Goal: Contribute content: Add original content to the website for others to see

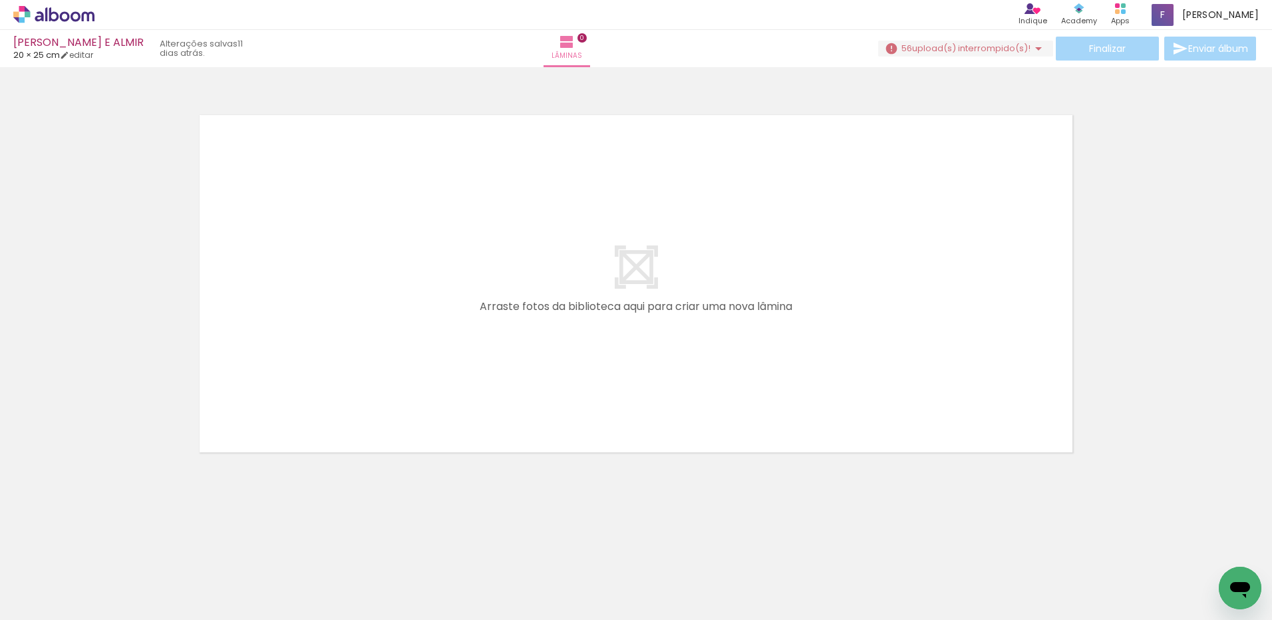
click at [757, 291] on quentale-layouter at bounding box center [636, 284] width 892 height 356
click at [1034, 48] on iron-icon at bounding box center [1039, 49] width 16 height 16
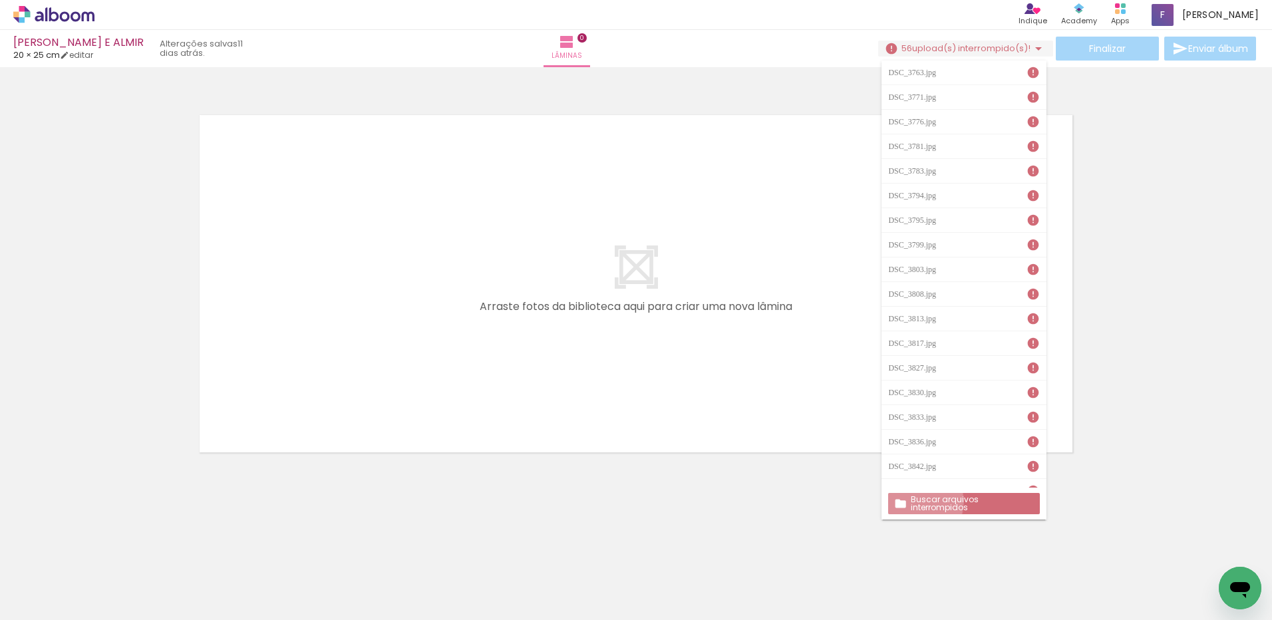
click at [910, 502] on paper-button "Buscar arquivos interrompidos" at bounding box center [963, 503] width 151 height 21
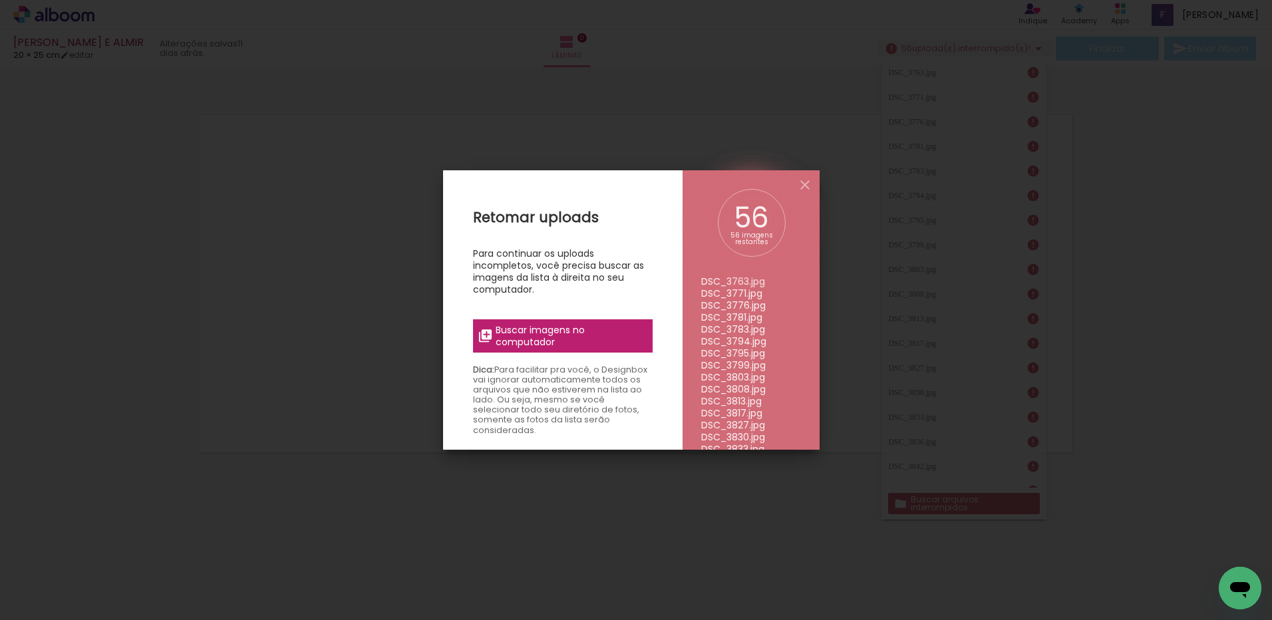
click at [537, 330] on span "Buscar imagens no computador" at bounding box center [570, 336] width 148 height 24
click at [0, 0] on input "file" at bounding box center [0, 0] width 0 height 0
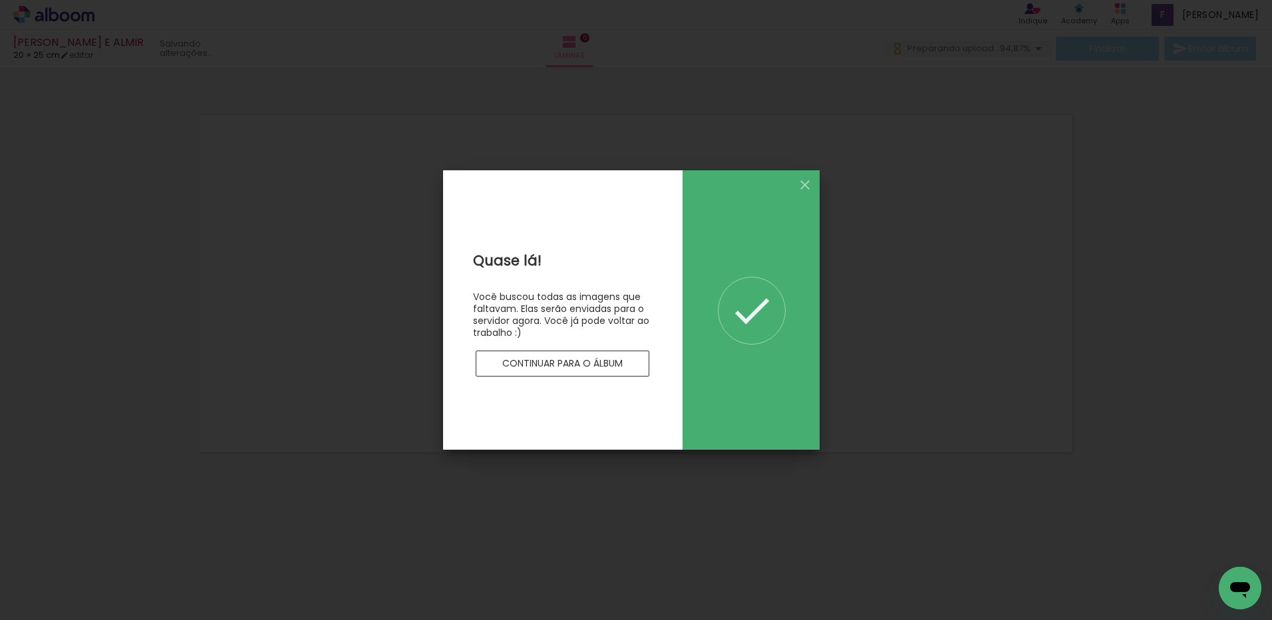
click at [0, 0] on slot "Continuar para o álbum" at bounding box center [0, 0] width 0 height 0
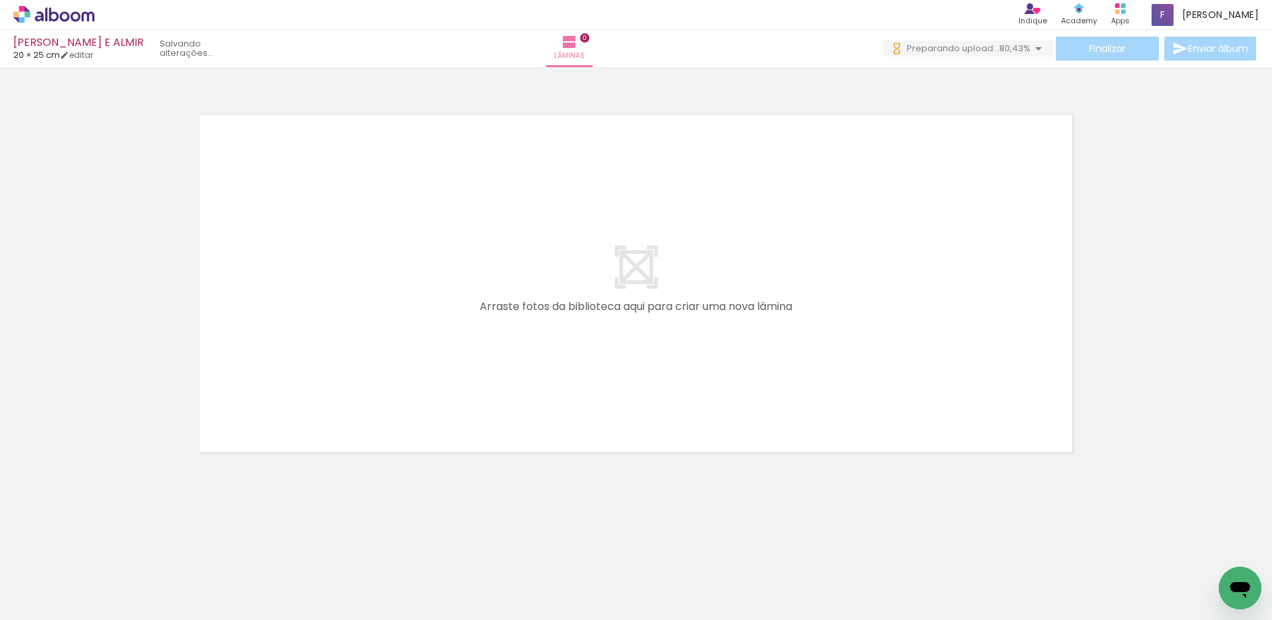
click at [477, 262] on quentale-layouter at bounding box center [636, 284] width 892 height 356
click at [47, 14] on icon at bounding box center [46, 14] width 2 height 14
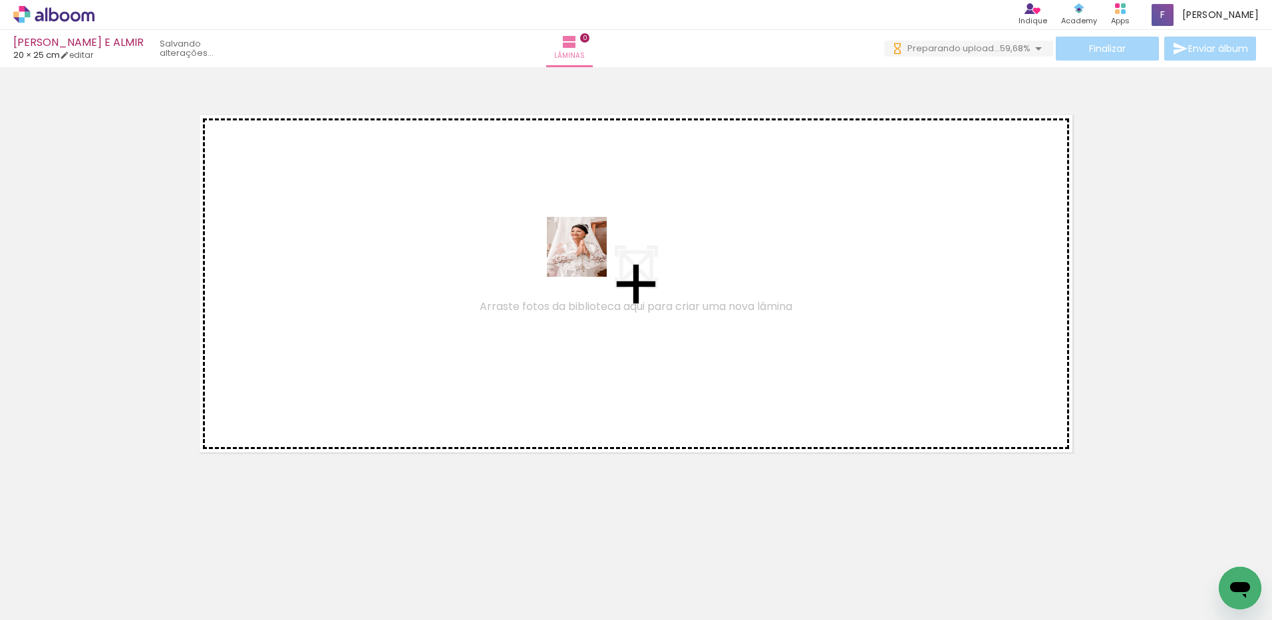
drag, startPoint x: 555, startPoint y: 396, endPoint x: 587, endPoint y: 257, distance: 142.7
click at [587, 257] on quentale-workspace at bounding box center [636, 310] width 1272 height 620
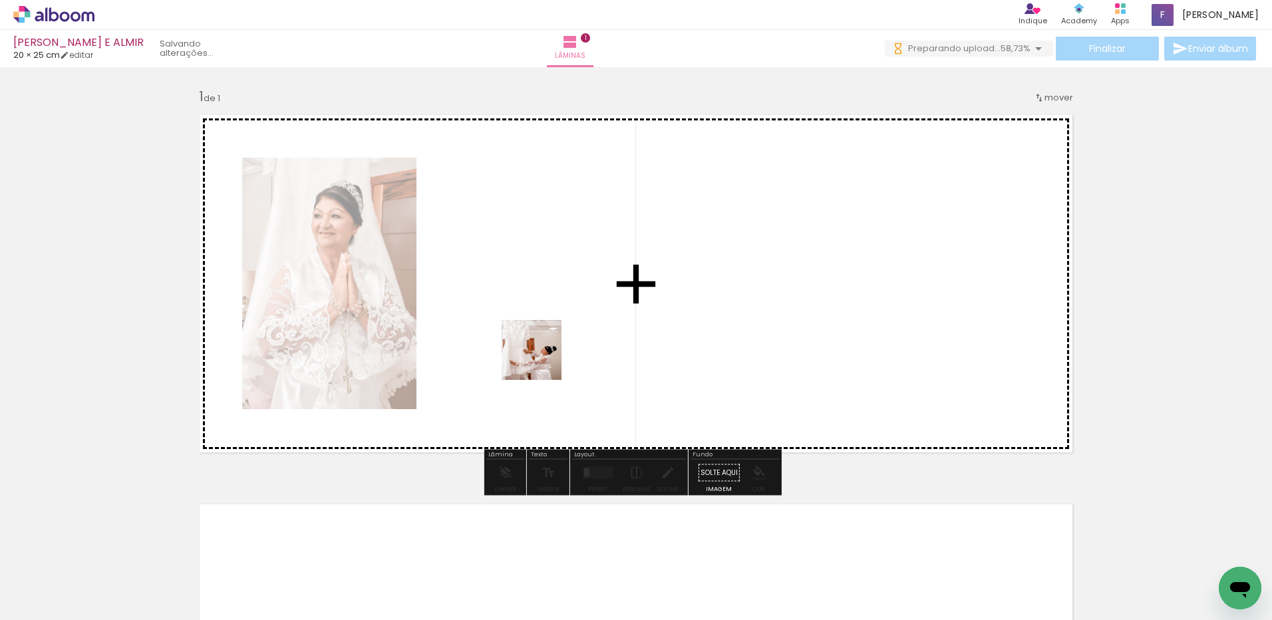
drag, startPoint x: 456, startPoint y: 542, endPoint x: 364, endPoint y: 566, distance: 95.5
click at [553, 338] on quentale-workspace at bounding box center [636, 310] width 1272 height 620
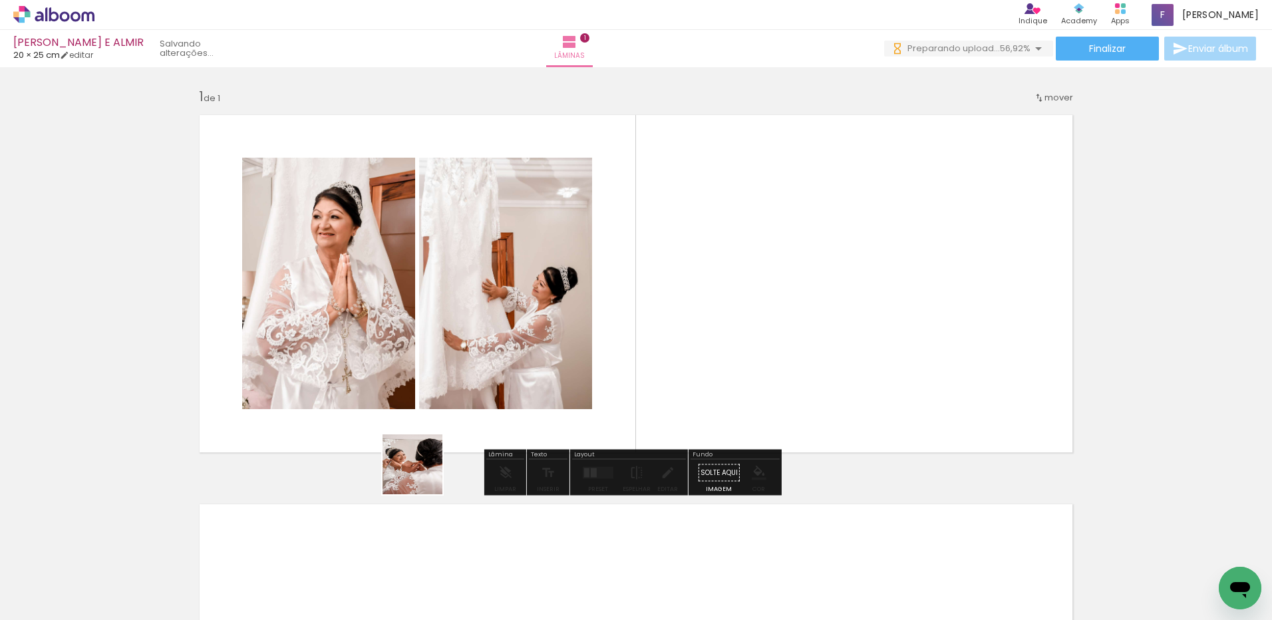
drag, startPoint x: 360, startPoint y: 580, endPoint x: 290, endPoint y: 541, distance: 79.8
click at [503, 340] on quentale-workspace at bounding box center [636, 310] width 1272 height 620
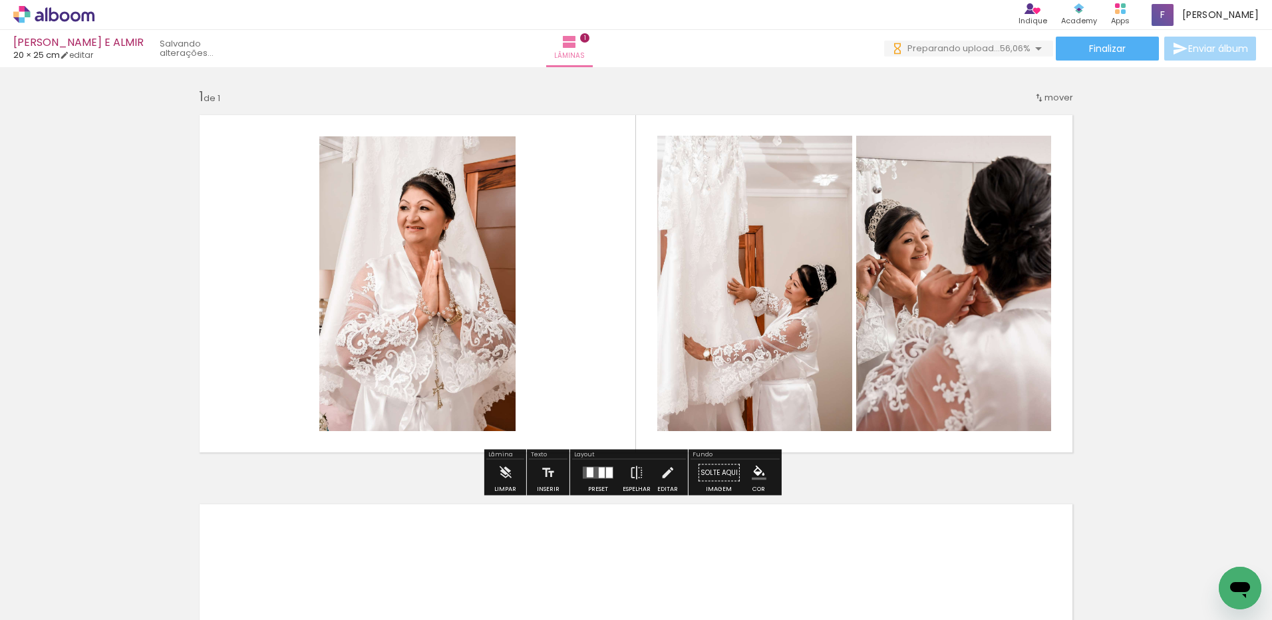
drag, startPoint x: 288, startPoint y: 583, endPoint x: 271, endPoint y: 528, distance: 57.9
click at [494, 341] on quentale-workspace at bounding box center [636, 310] width 1272 height 620
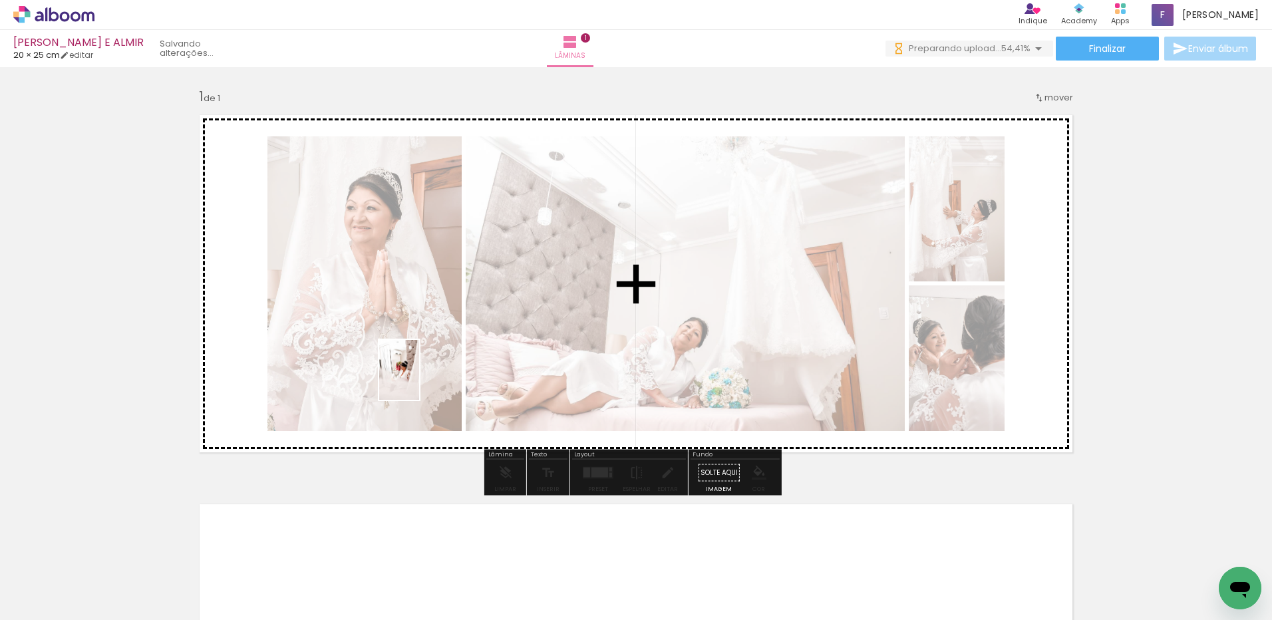
drag, startPoint x: 214, startPoint y: 579, endPoint x: 459, endPoint y: 344, distance: 339.3
click at [462, 343] on quentale-workspace at bounding box center [636, 310] width 1272 height 620
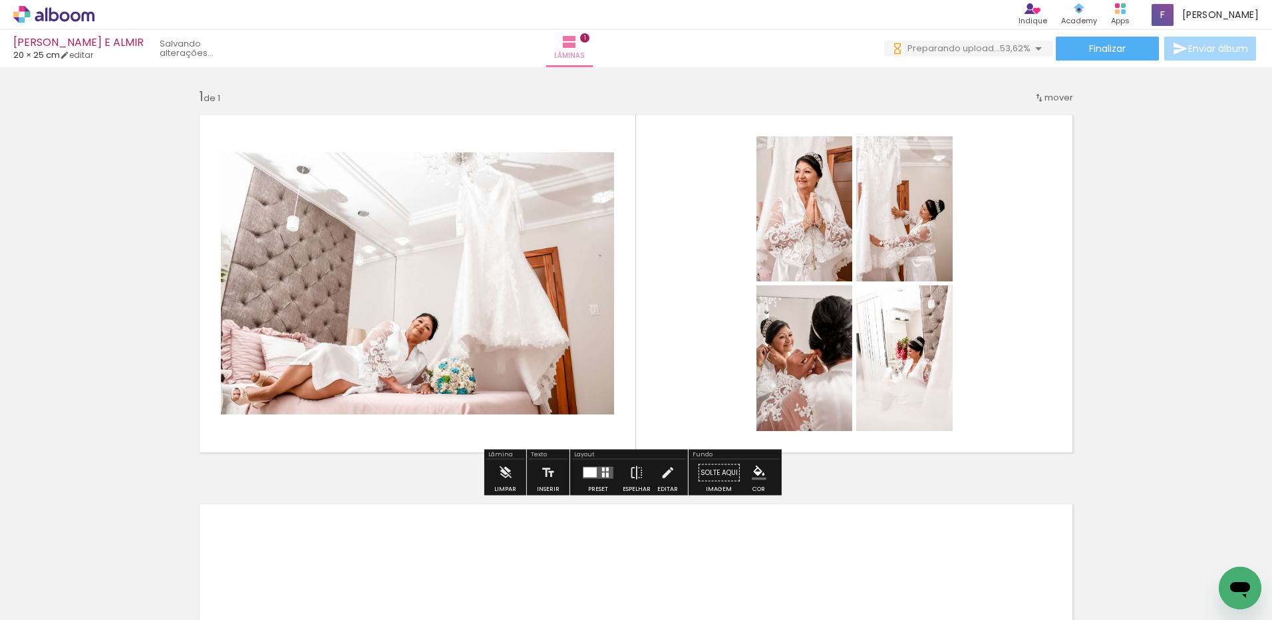
click at [589, 470] on div at bounding box center [590, 473] width 13 height 10
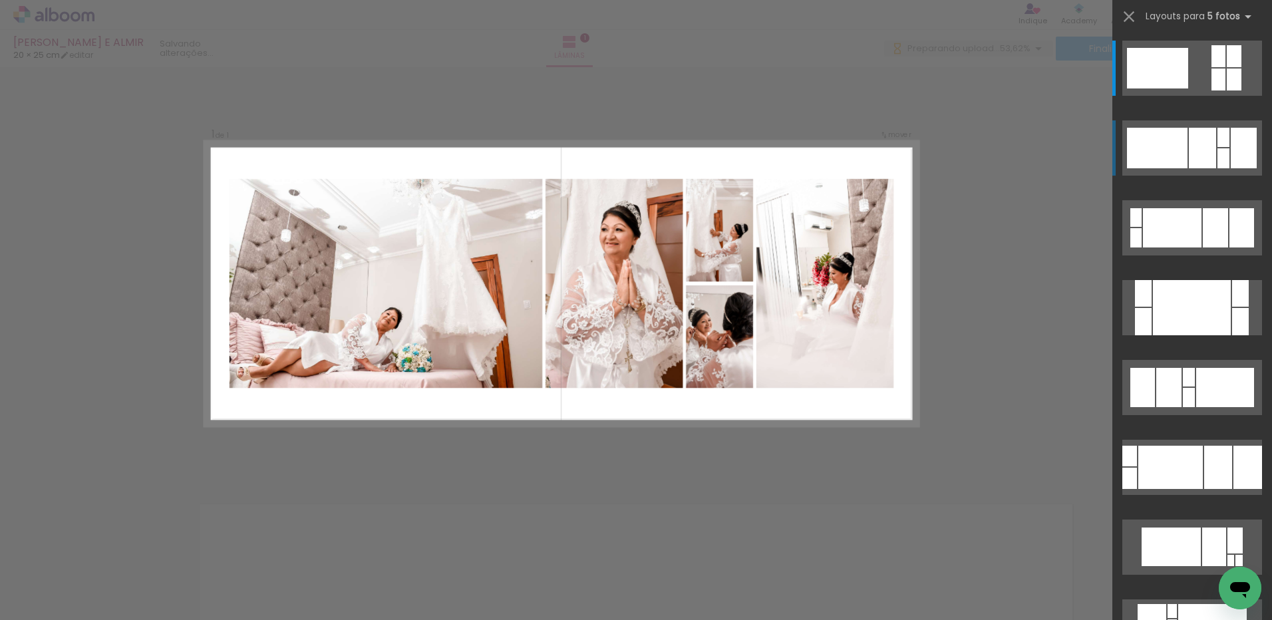
click at [1194, 147] on div at bounding box center [1202, 148] width 27 height 41
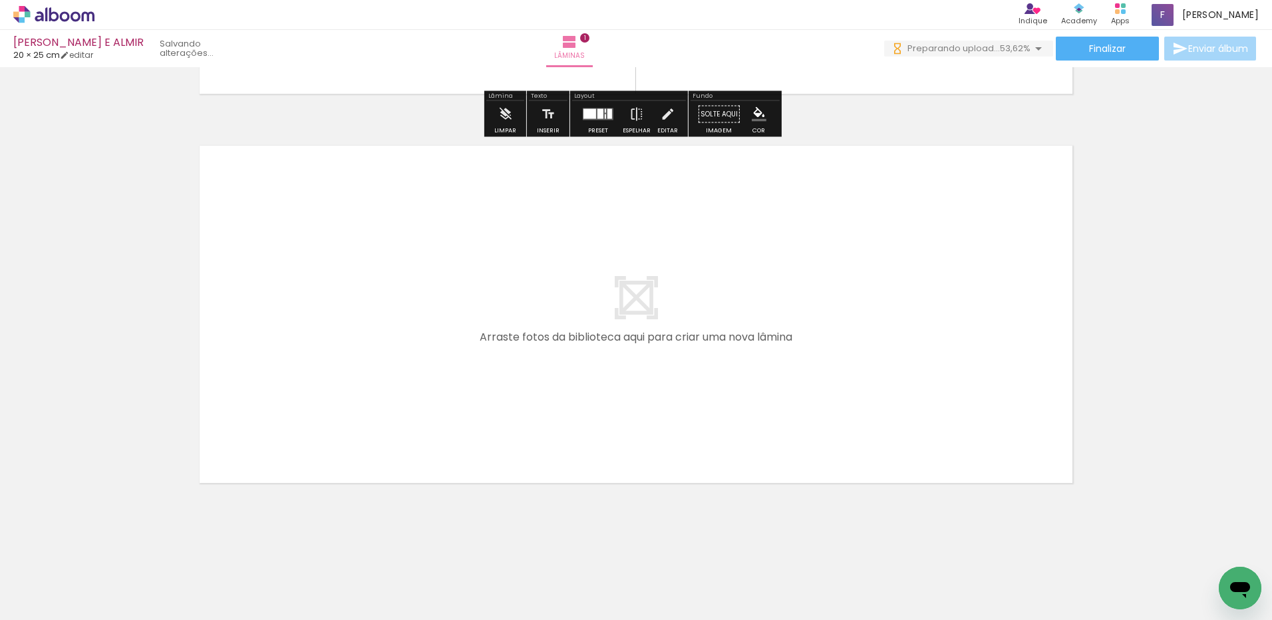
scroll to position [361, 0]
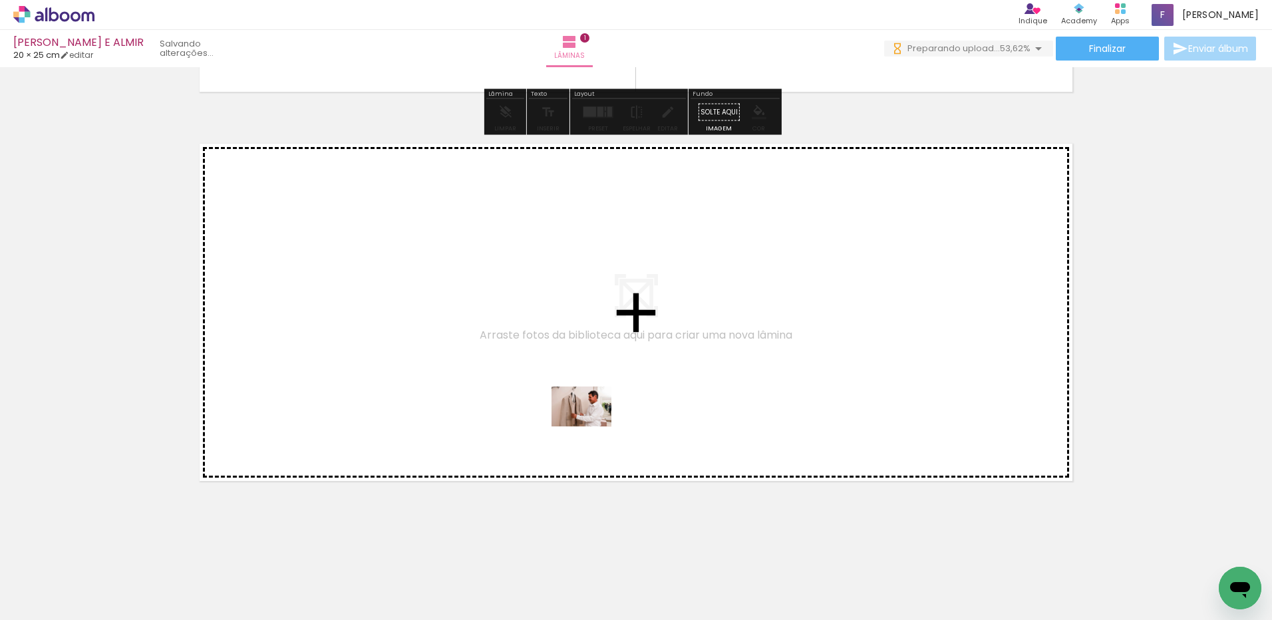
drag, startPoint x: 602, startPoint y: 569, endPoint x: 592, endPoint y: 427, distance: 142.8
click at [592, 427] on quentale-workspace at bounding box center [636, 310] width 1272 height 620
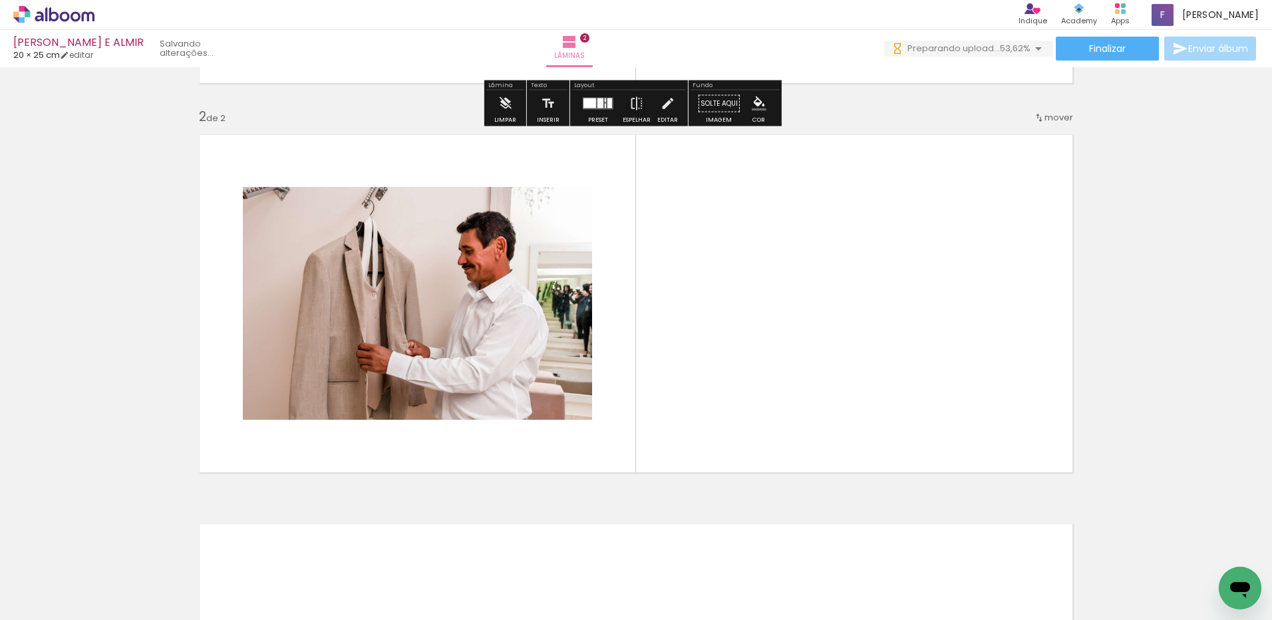
scroll to position [371, 0]
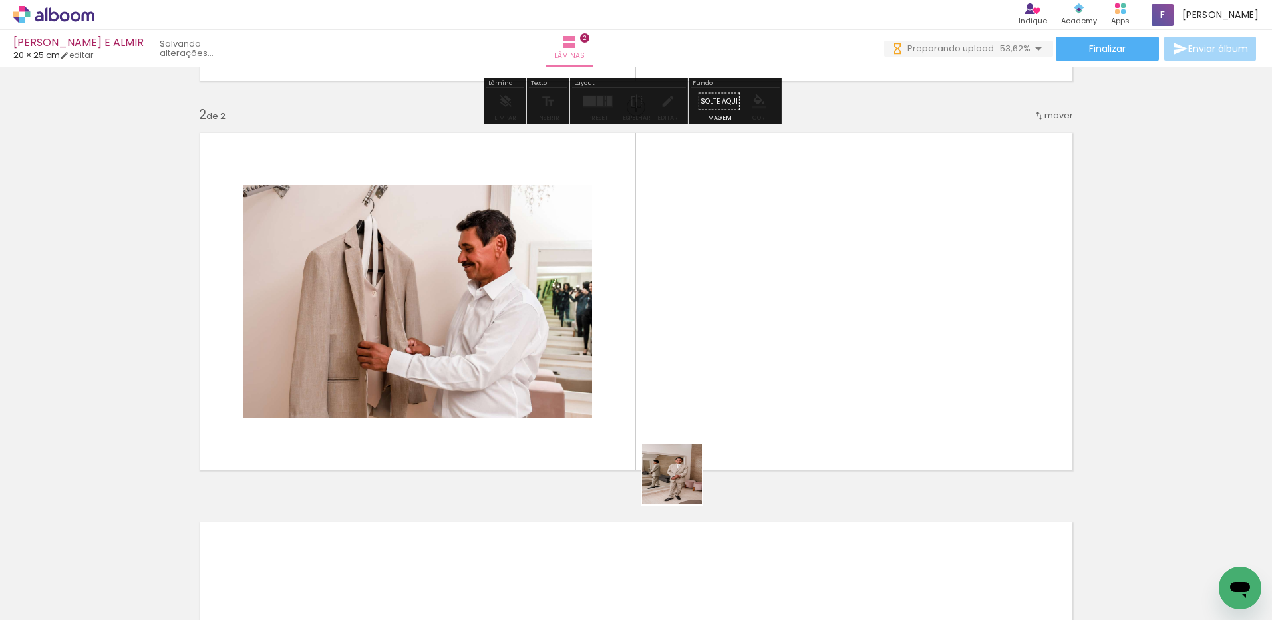
drag, startPoint x: 663, startPoint y: 570, endPoint x: 687, endPoint y: 327, distance: 244.7
click at [687, 327] on quentale-workspace at bounding box center [636, 310] width 1272 height 620
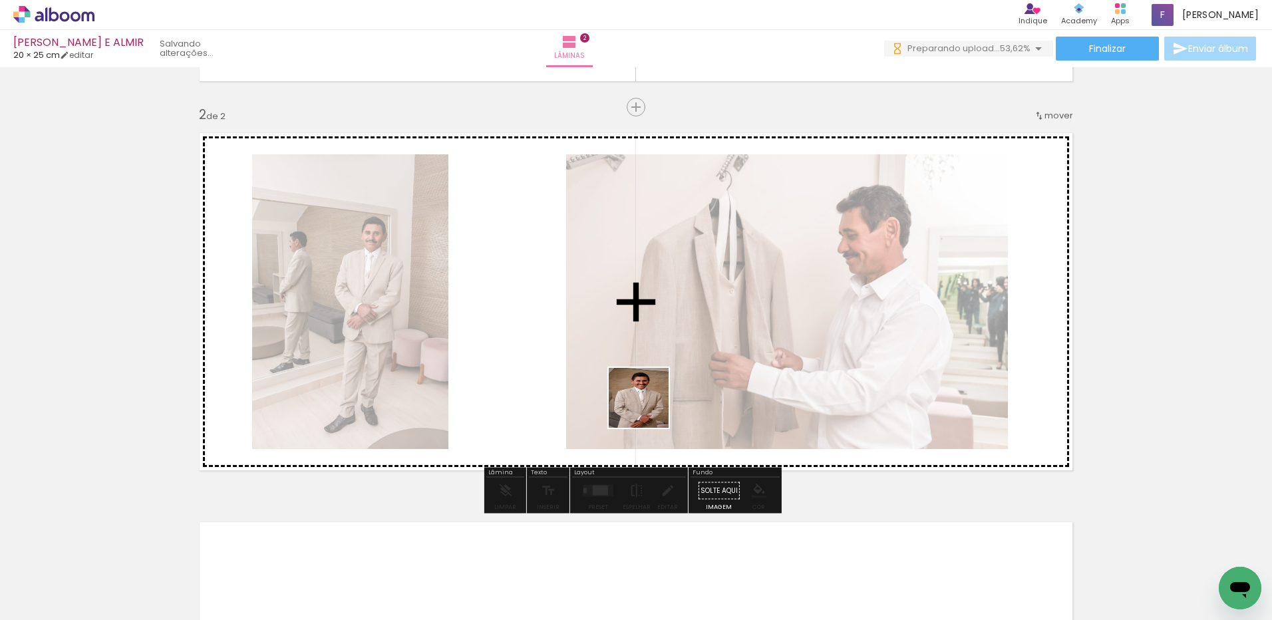
drag, startPoint x: 734, startPoint y: 579, endPoint x: 633, endPoint y: 382, distance: 221.1
click at [633, 382] on quentale-workspace at bounding box center [636, 310] width 1272 height 620
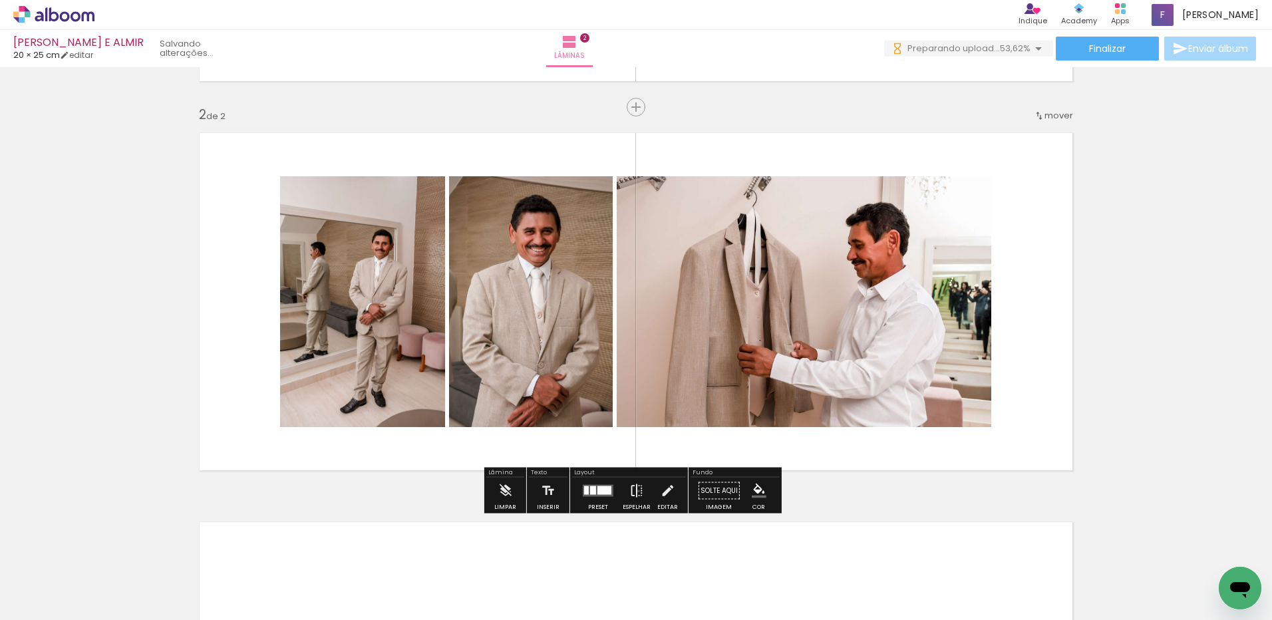
click at [635, 491] on iron-icon at bounding box center [636, 491] width 15 height 27
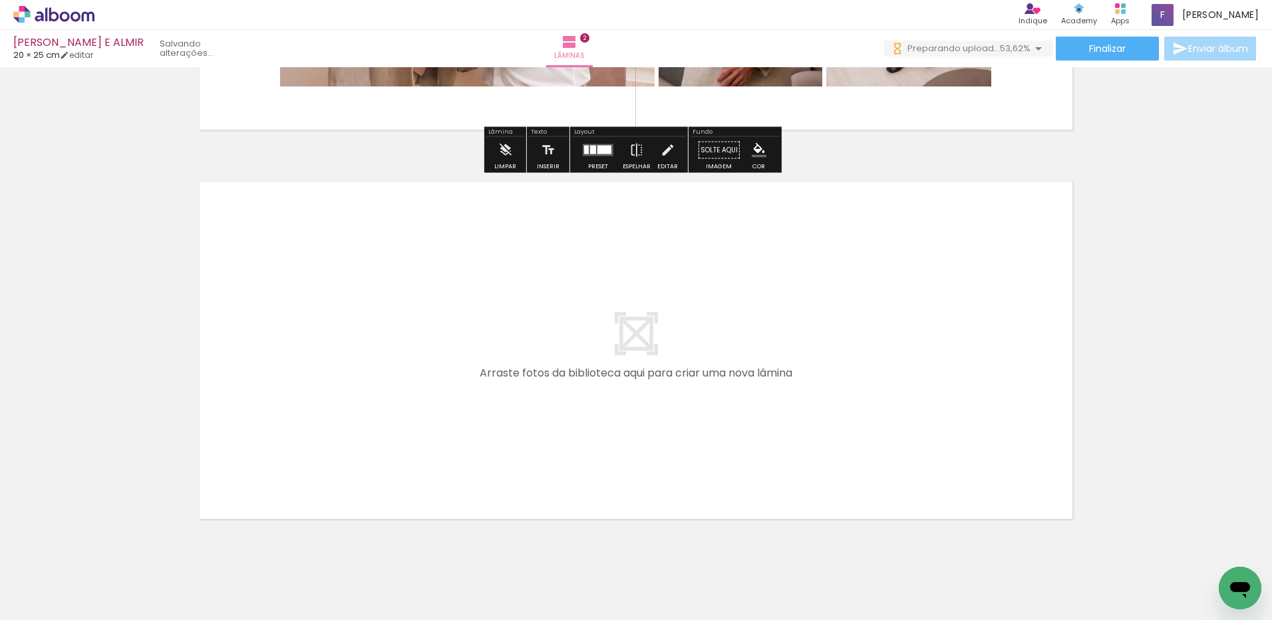
scroll to position [750, 0]
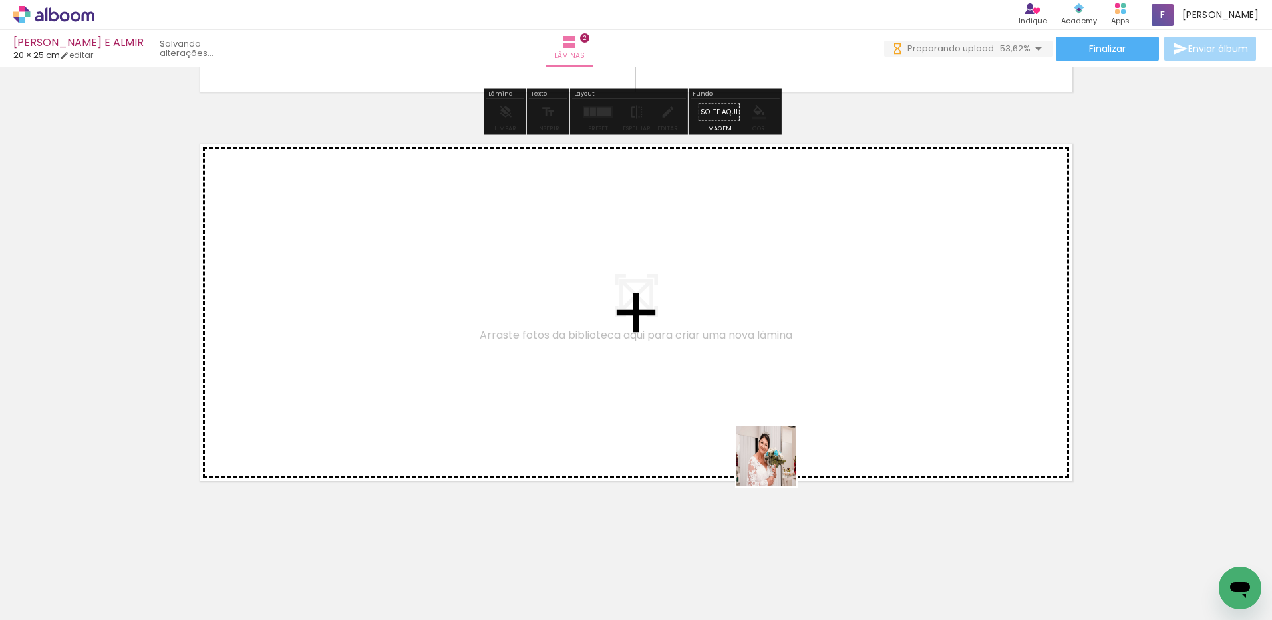
drag, startPoint x: 814, startPoint y: 578, endPoint x: 735, endPoint y: 351, distance: 240.3
click at [735, 351] on quentale-workspace at bounding box center [636, 310] width 1272 height 620
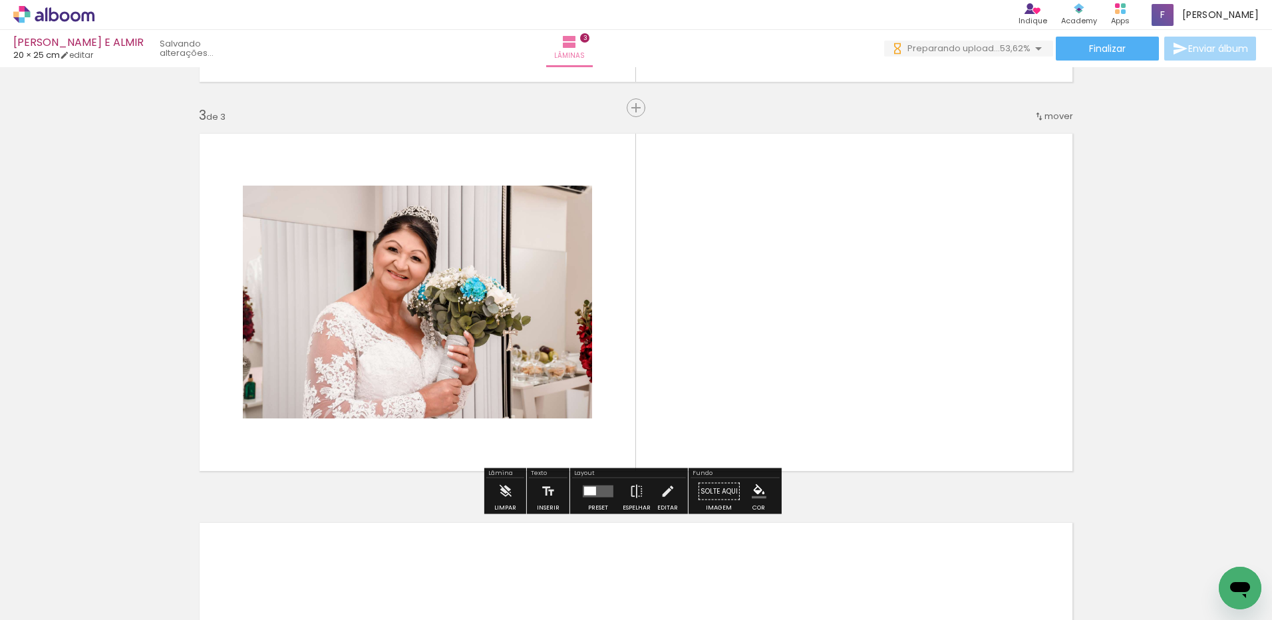
scroll to position [761, 0]
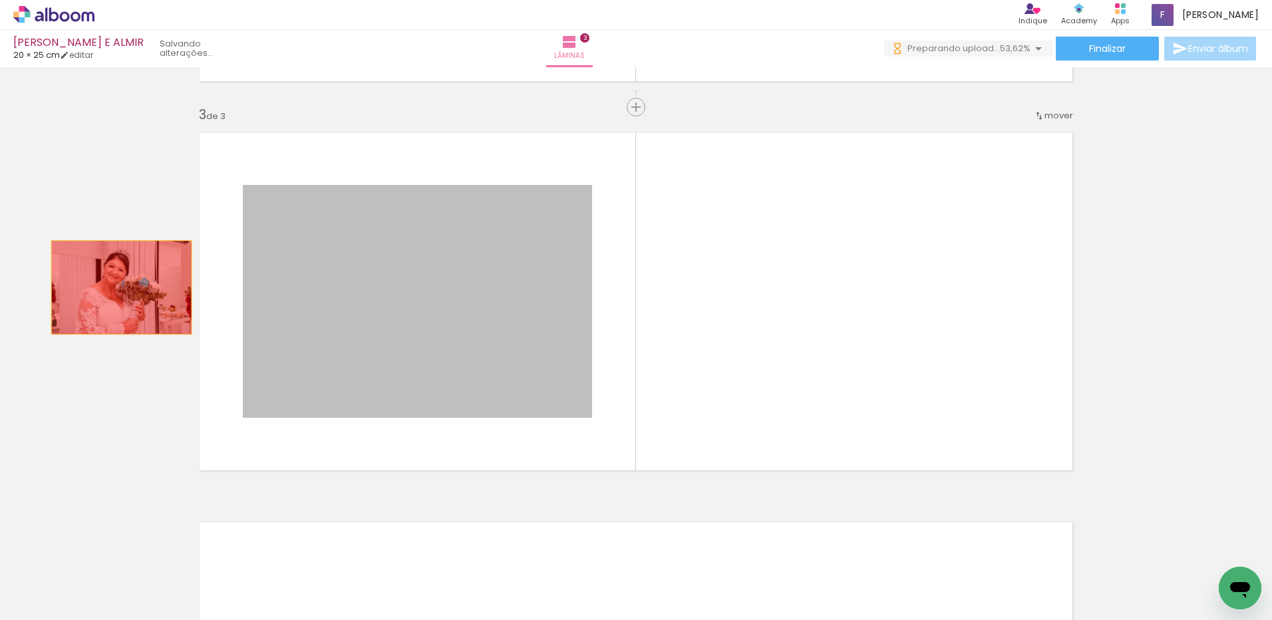
drag, startPoint x: 476, startPoint y: 331, endPoint x: 115, endPoint y: 287, distance: 364.0
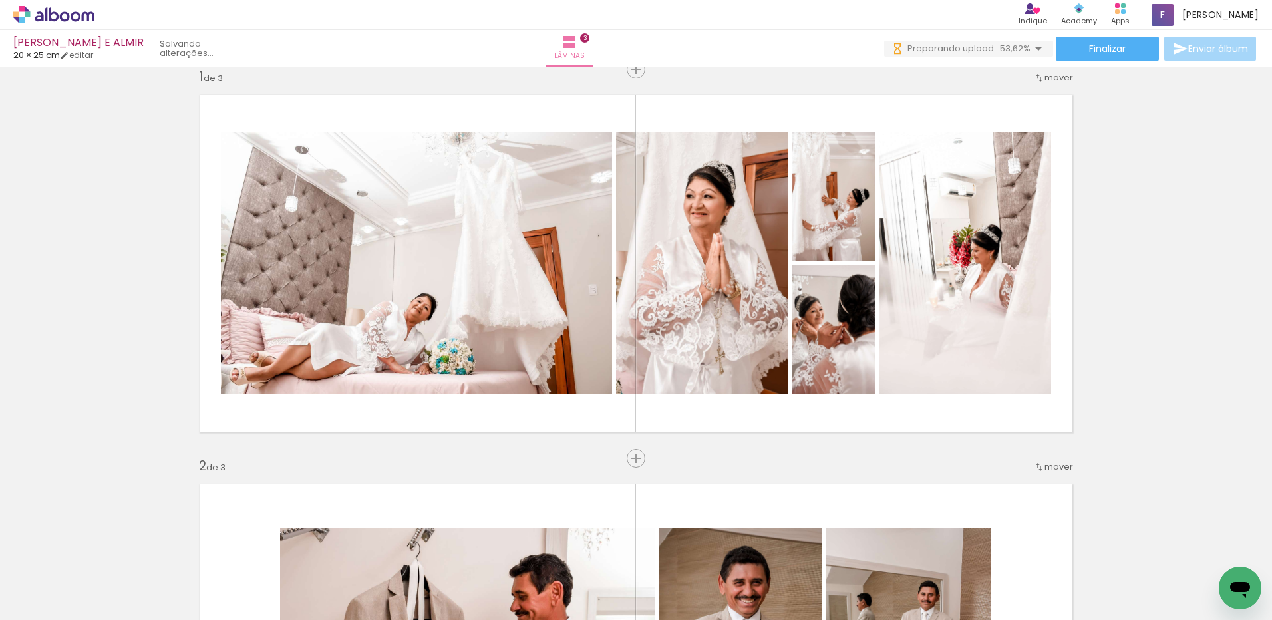
scroll to position [0, 0]
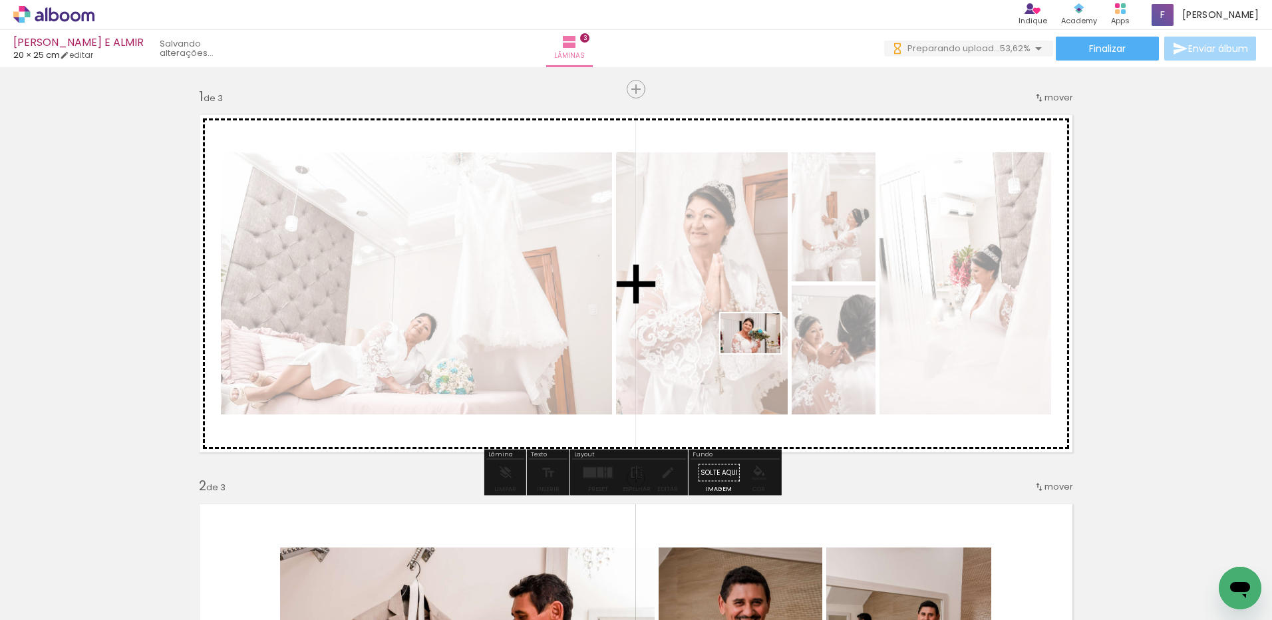
drag, startPoint x: 816, startPoint y: 557, endPoint x: 761, endPoint y: 353, distance: 211.1
click at [761, 353] on quentale-workspace at bounding box center [636, 310] width 1272 height 620
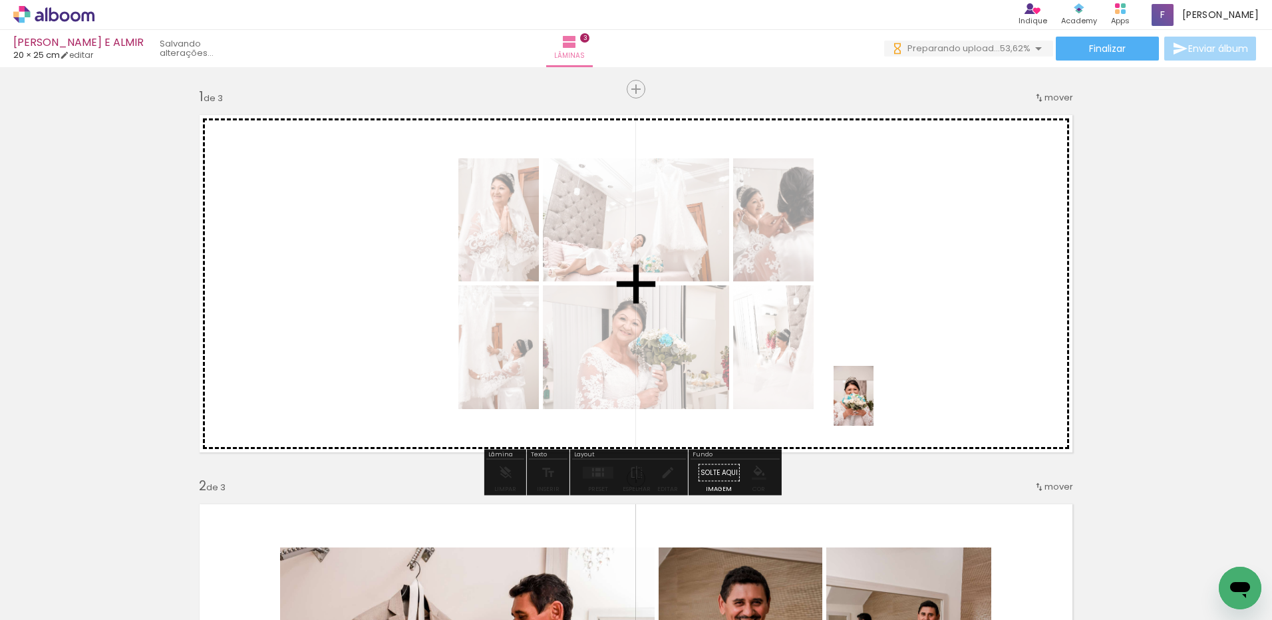
drag, startPoint x: 891, startPoint y: 595, endPoint x: 871, endPoint y: 341, distance: 254.3
click at [871, 341] on quentale-workspace at bounding box center [636, 310] width 1272 height 620
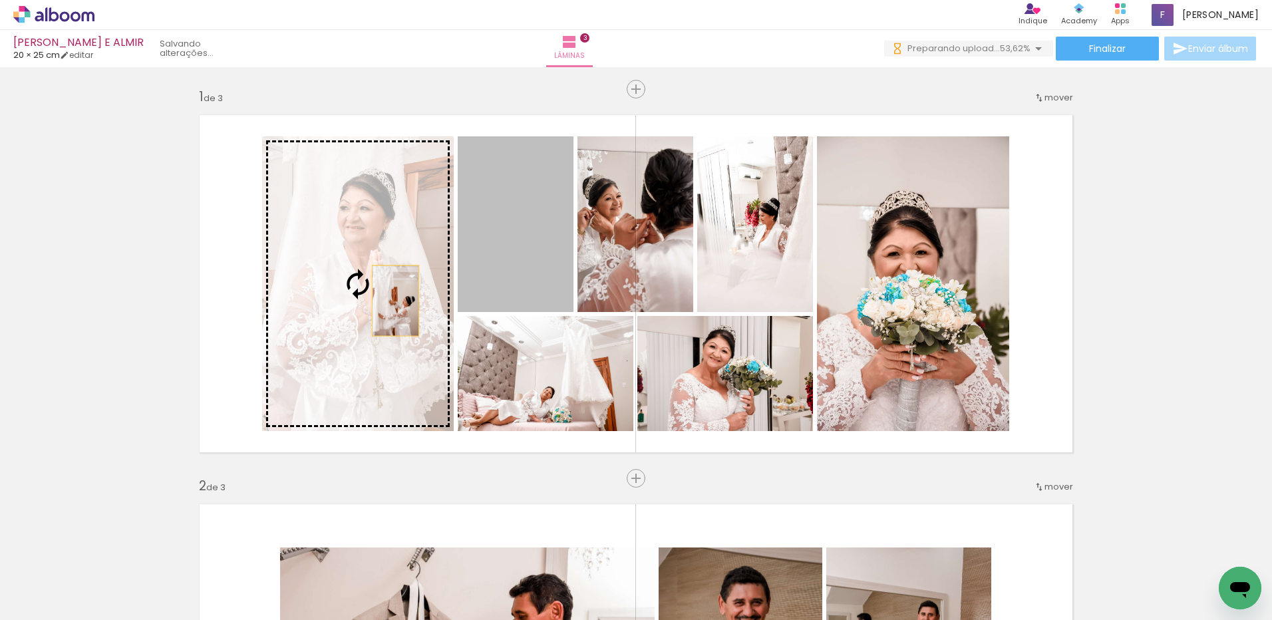
drag, startPoint x: 537, startPoint y: 246, endPoint x: 360, endPoint y: 307, distance: 187.3
click at [0, 0] on slot at bounding box center [0, 0] width 0 height 0
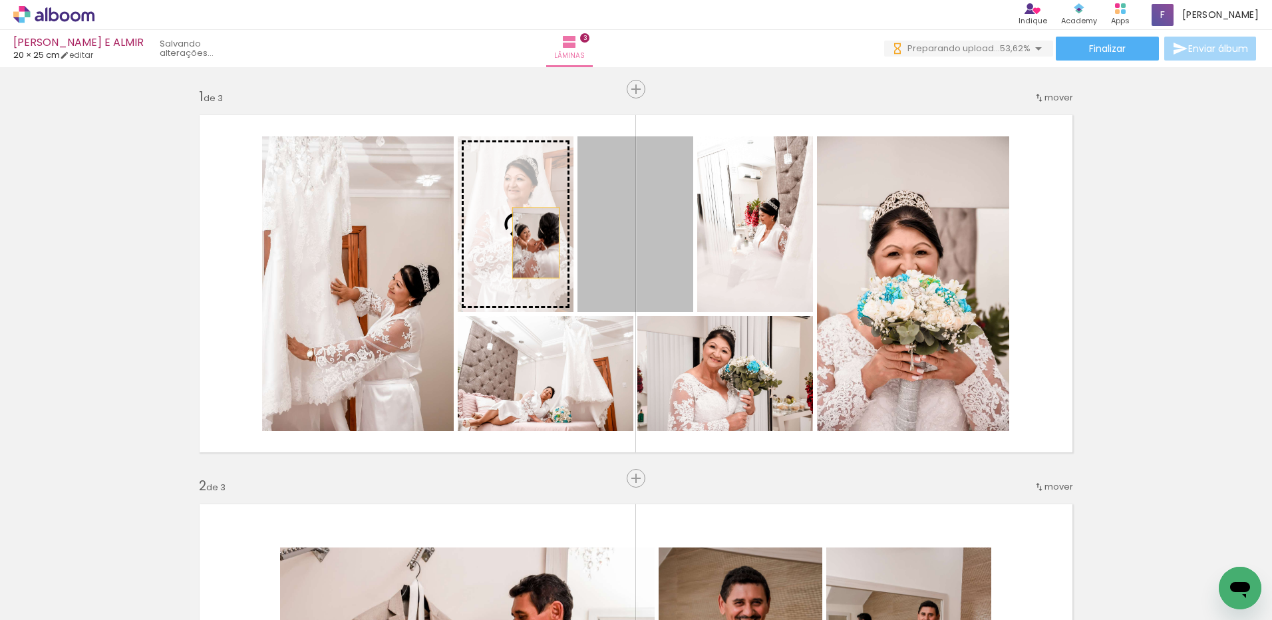
drag, startPoint x: 633, startPoint y: 251, endPoint x: 511, endPoint y: 242, distance: 122.7
click at [0, 0] on slot at bounding box center [0, 0] width 0 height 0
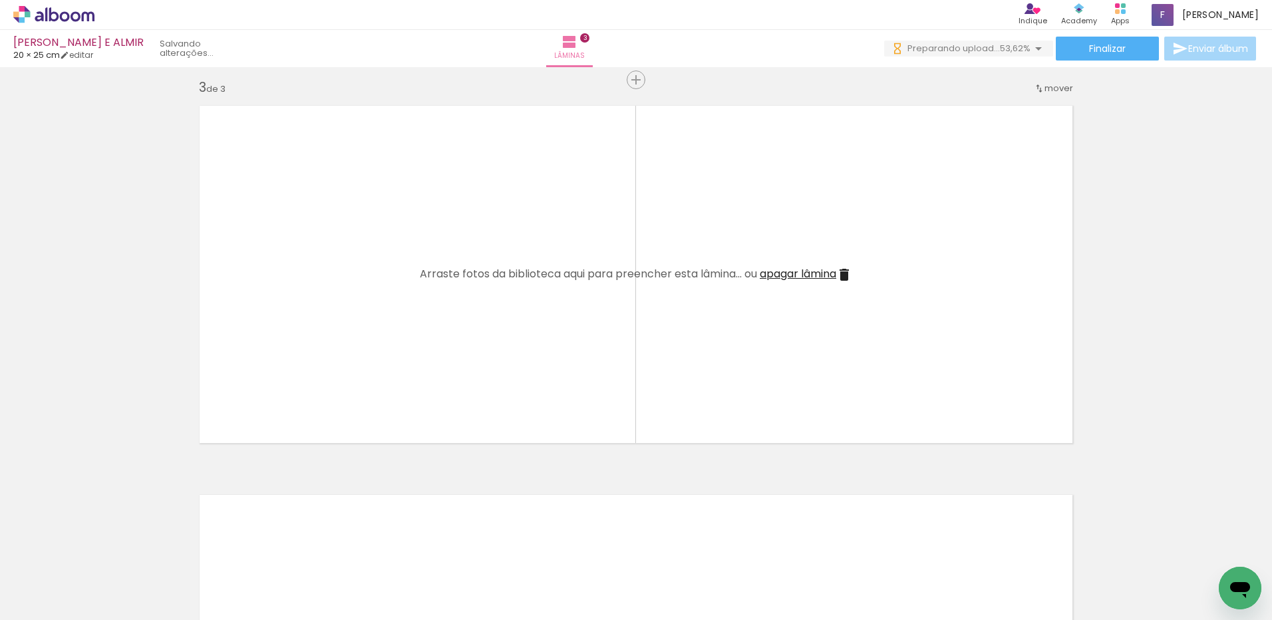
scroll to position [798, 0]
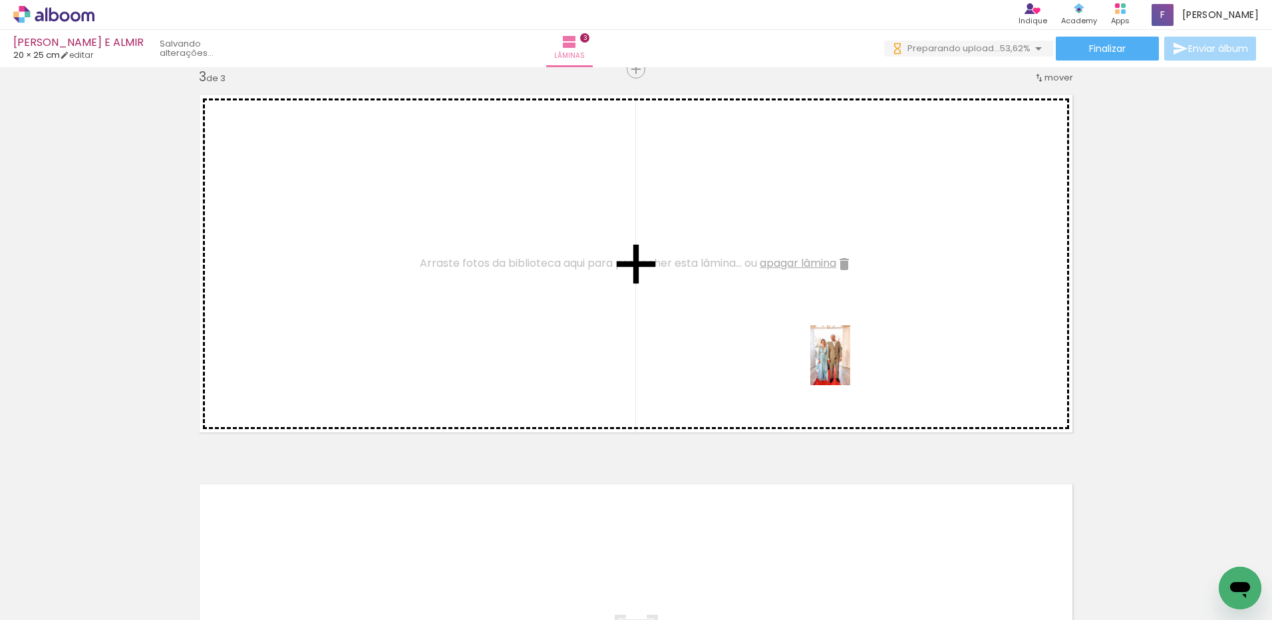
drag, startPoint x: 961, startPoint y: 582, endPoint x: 871, endPoint y: 400, distance: 202.7
click at [850, 363] on quentale-workspace at bounding box center [636, 310] width 1272 height 620
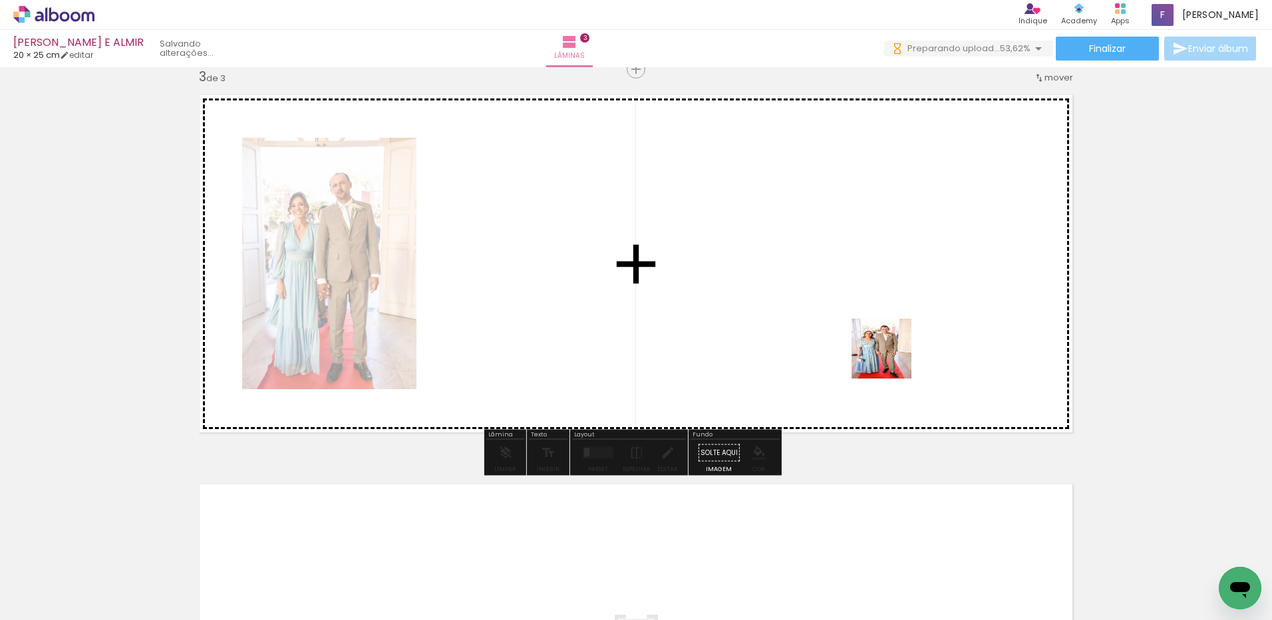
drag, startPoint x: 1034, startPoint y: 574, endPoint x: 875, endPoint y: 332, distance: 289.8
click at [875, 332] on quentale-workspace at bounding box center [636, 310] width 1272 height 620
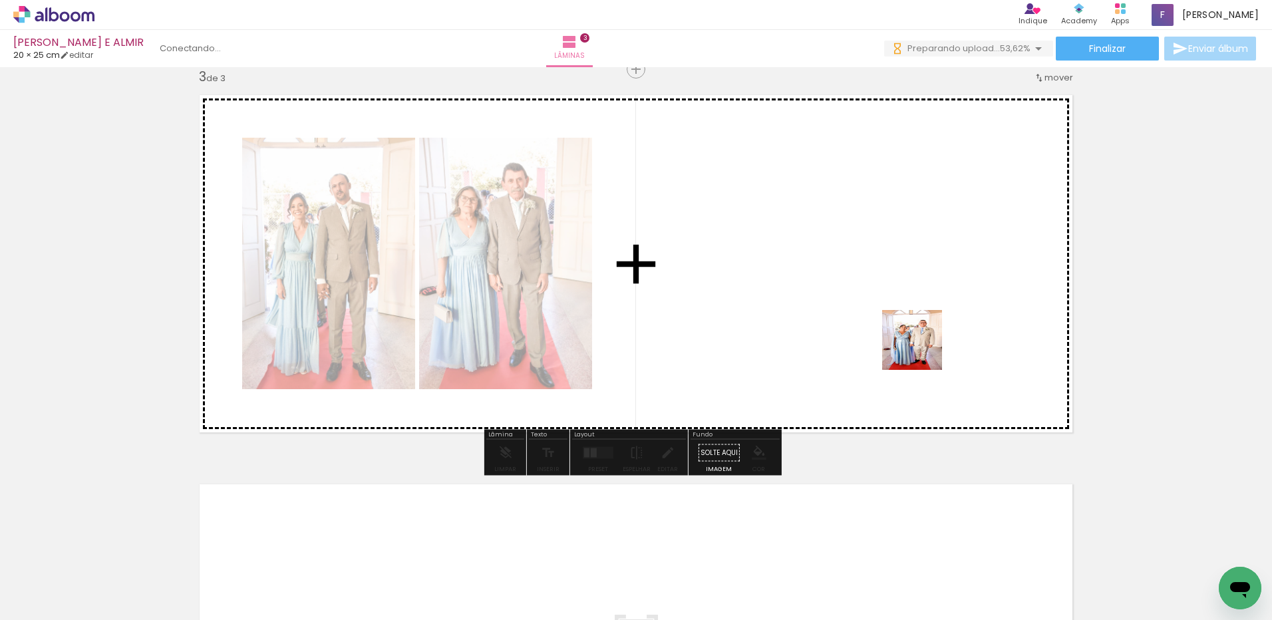
drag, startPoint x: 1103, startPoint y: 584, endPoint x: 800, endPoint y: 372, distance: 369.8
click at [872, 289] on quentale-workspace at bounding box center [636, 310] width 1272 height 620
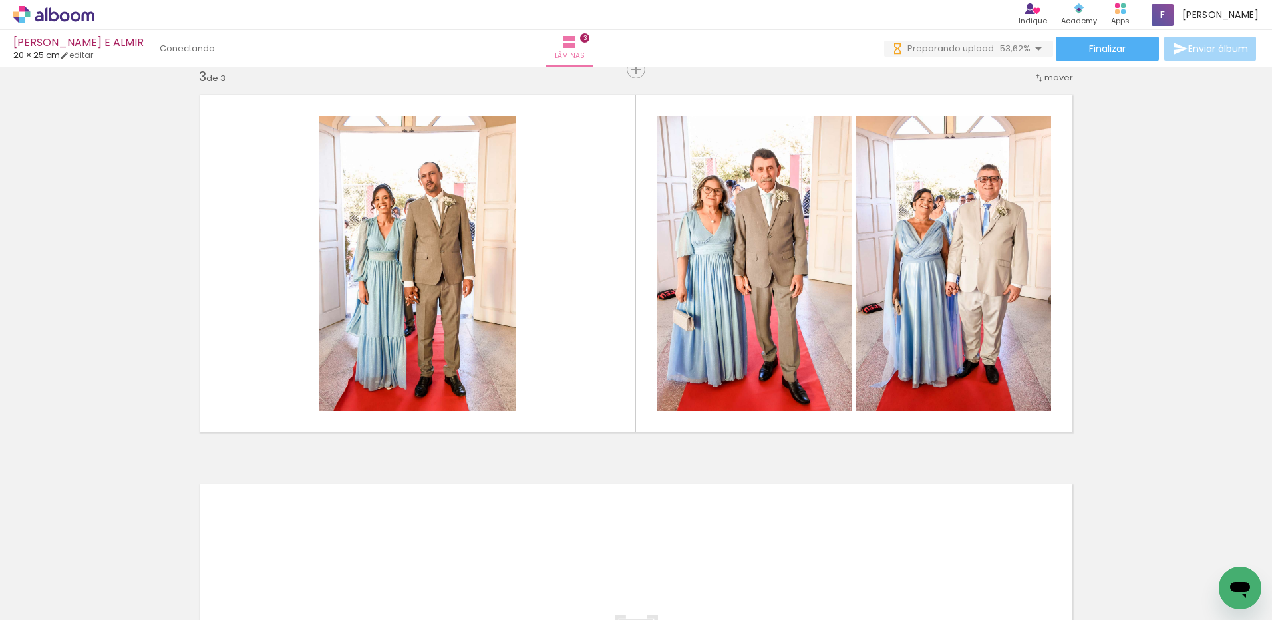
scroll to position [0, 697]
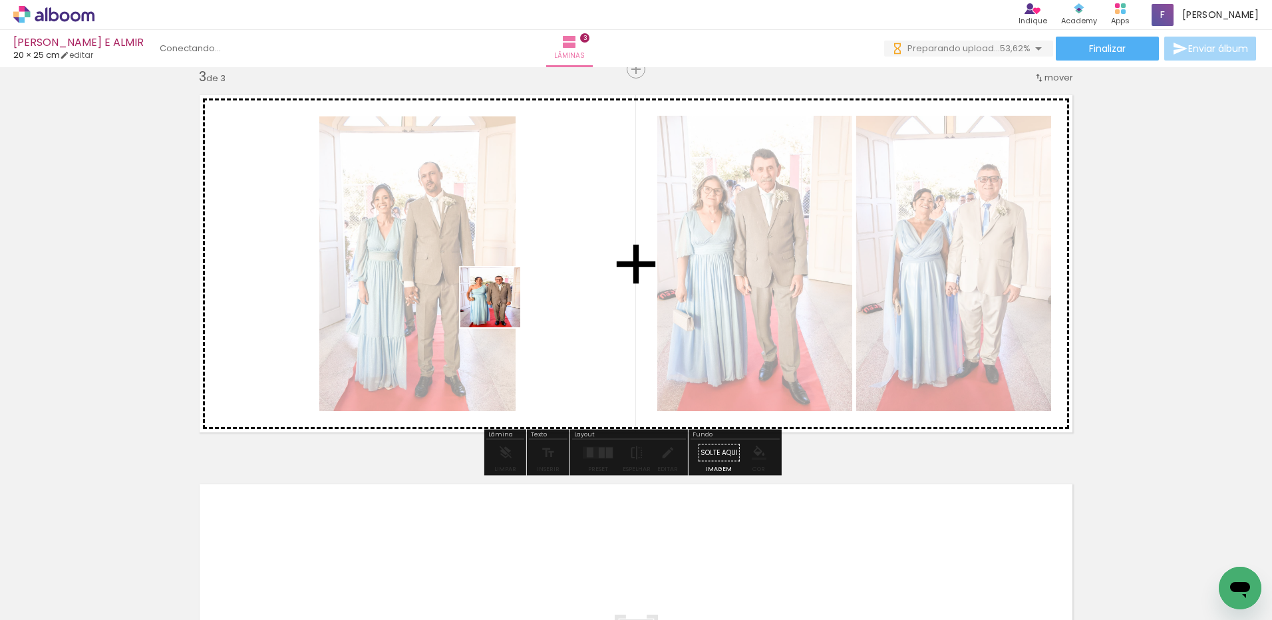
drag, startPoint x: 487, startPoint y: 586, endPoint x: 500, endPoint y: 298, distance: 287.8
click at [500, 298] on quentale-workspace at bounding box center [636, 310] width 1272 height 620
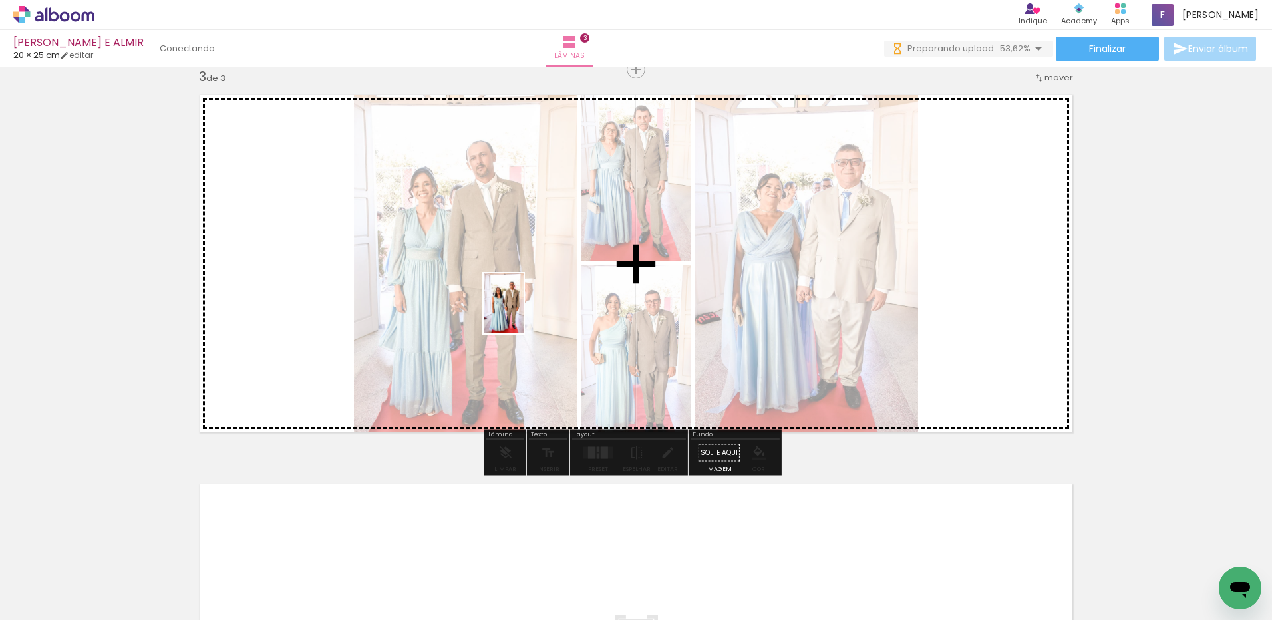
drag, startPoint x: 550, startPoint y: 582, endPoint x: 525, endPoint y: 306, distance: 276.6
click at [525, 306] on quentale-workspace at bounding box center [636, 310] width 1272 height 620
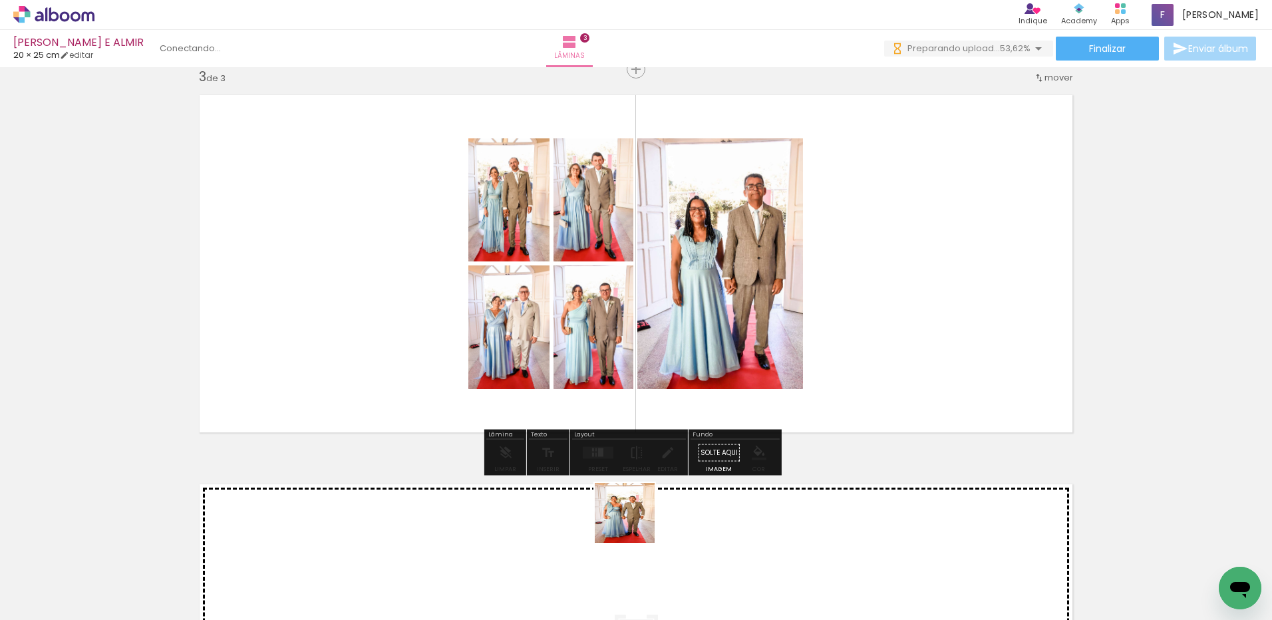
drag, startPoint x: 635, startPoint y: 523, endPoint x: 631, endPoint y: 293, distance: 229.6
click at [635, 283] on quentale-workspace at bounding box center [636, 310] width 1272 height 620
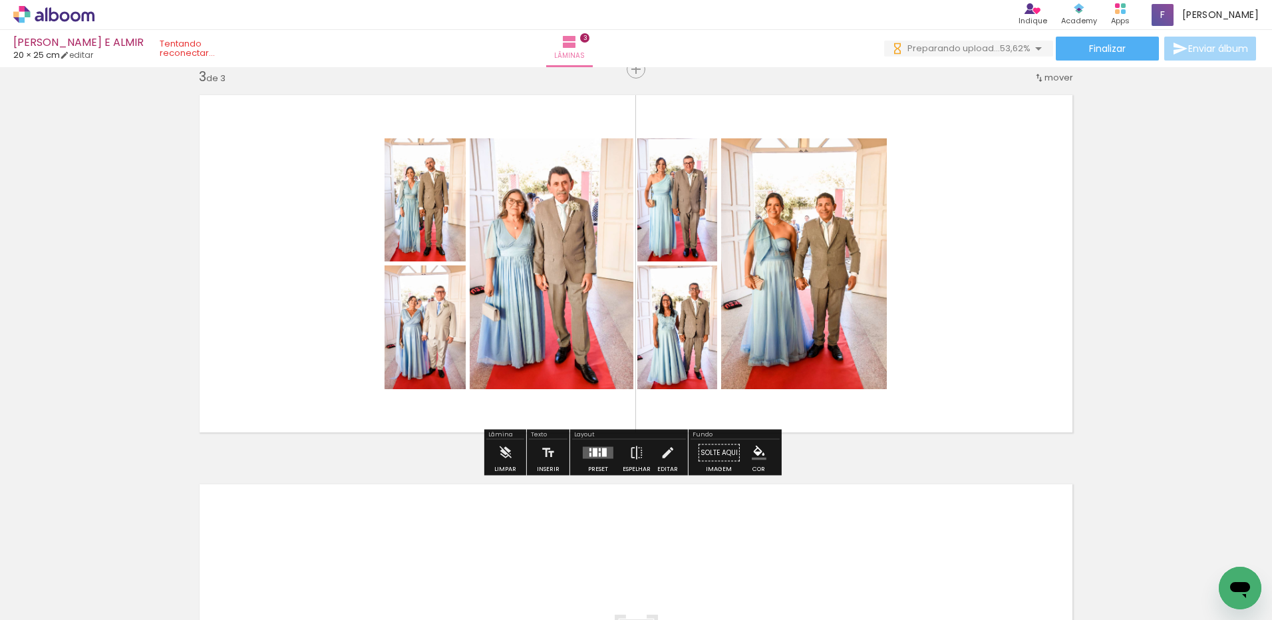
scroll to position [0, 0]
click at [593, 456] on div at bounding box center [595, 452] width 5 height 9
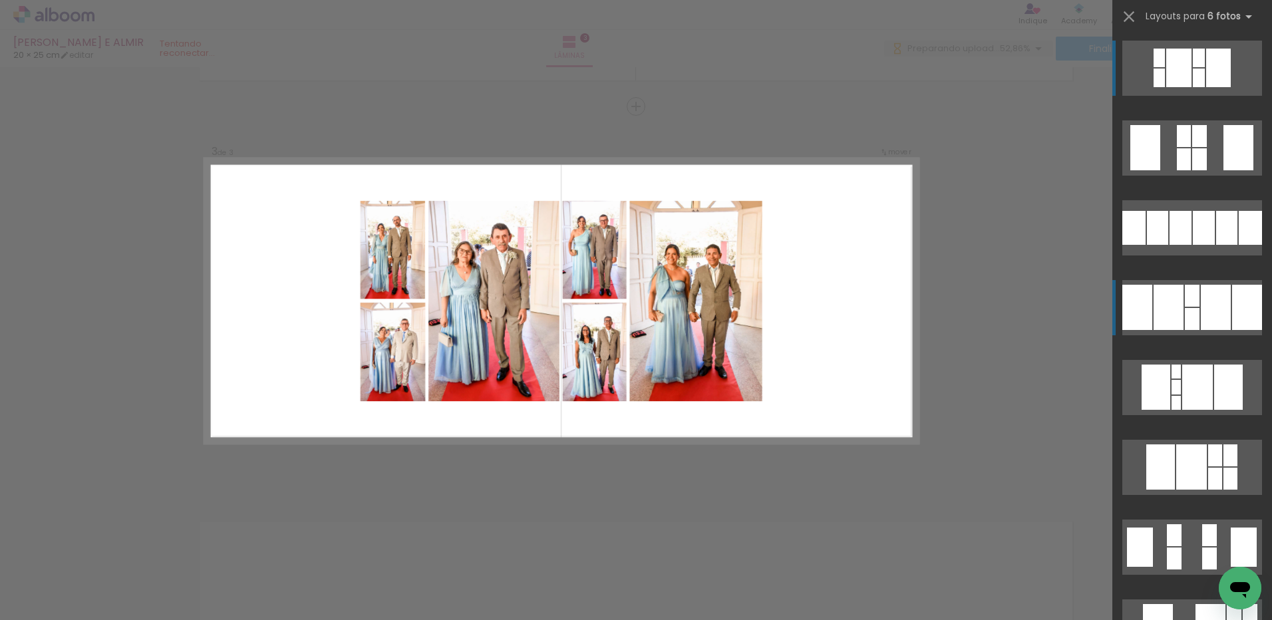
scroll to position [761, 0]
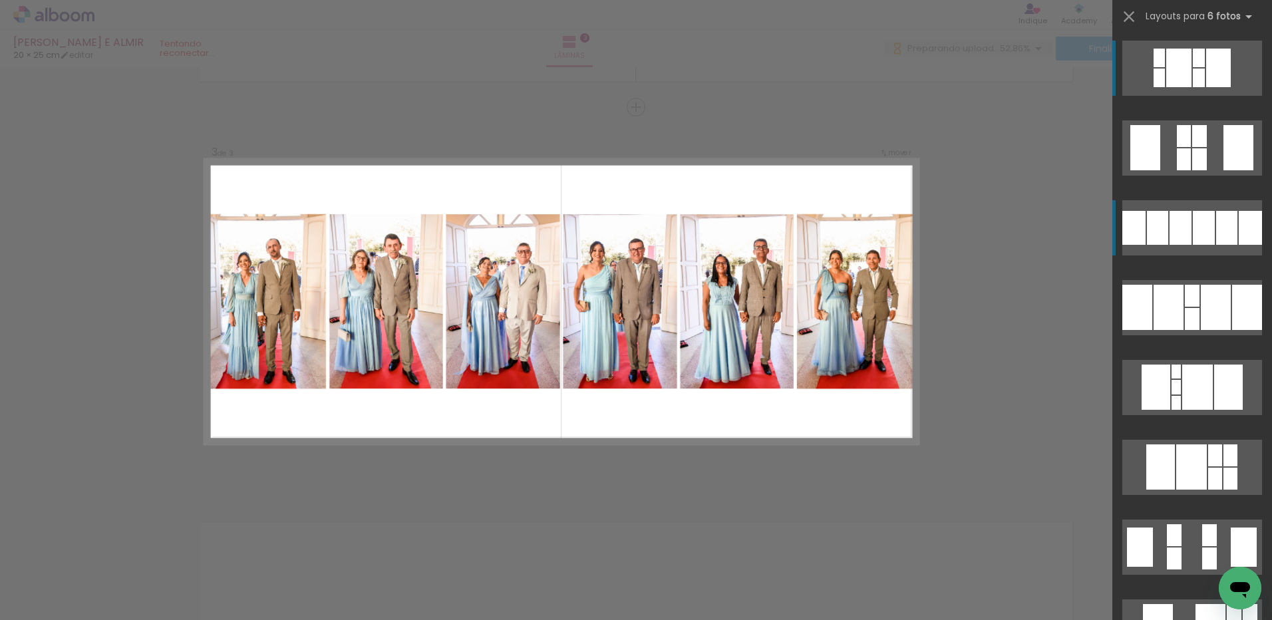
click at [1194, 67] on div at bounding box center [1199, 58] width 12 height 19
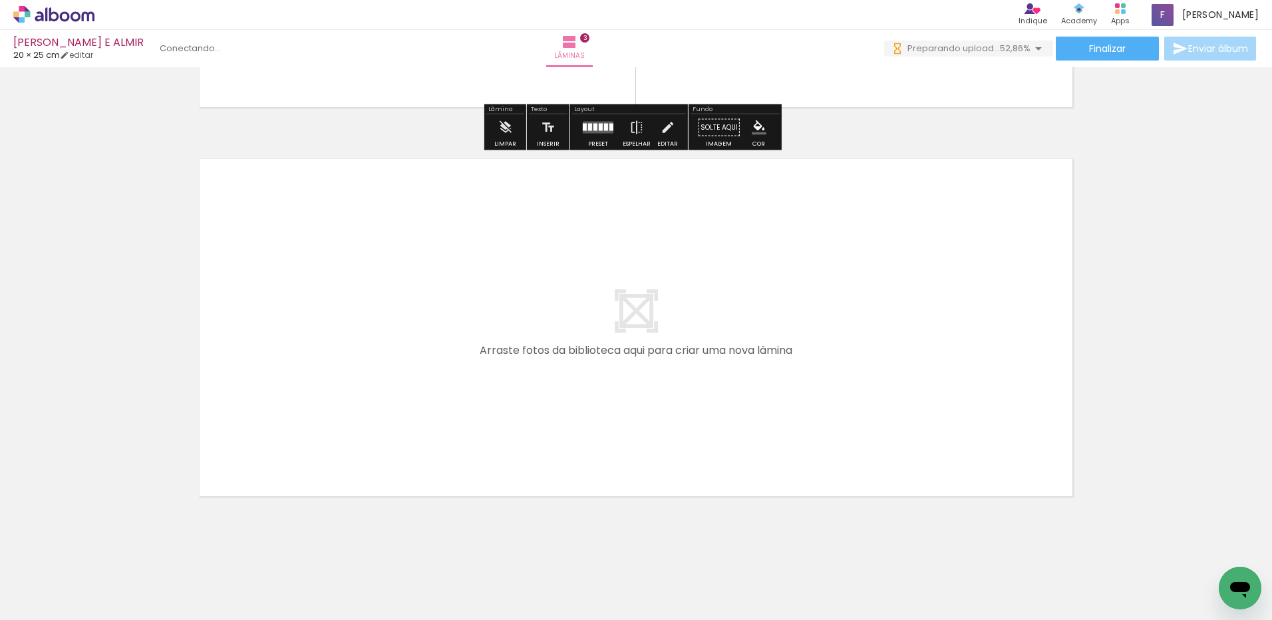
scroll to position [1139, 0]
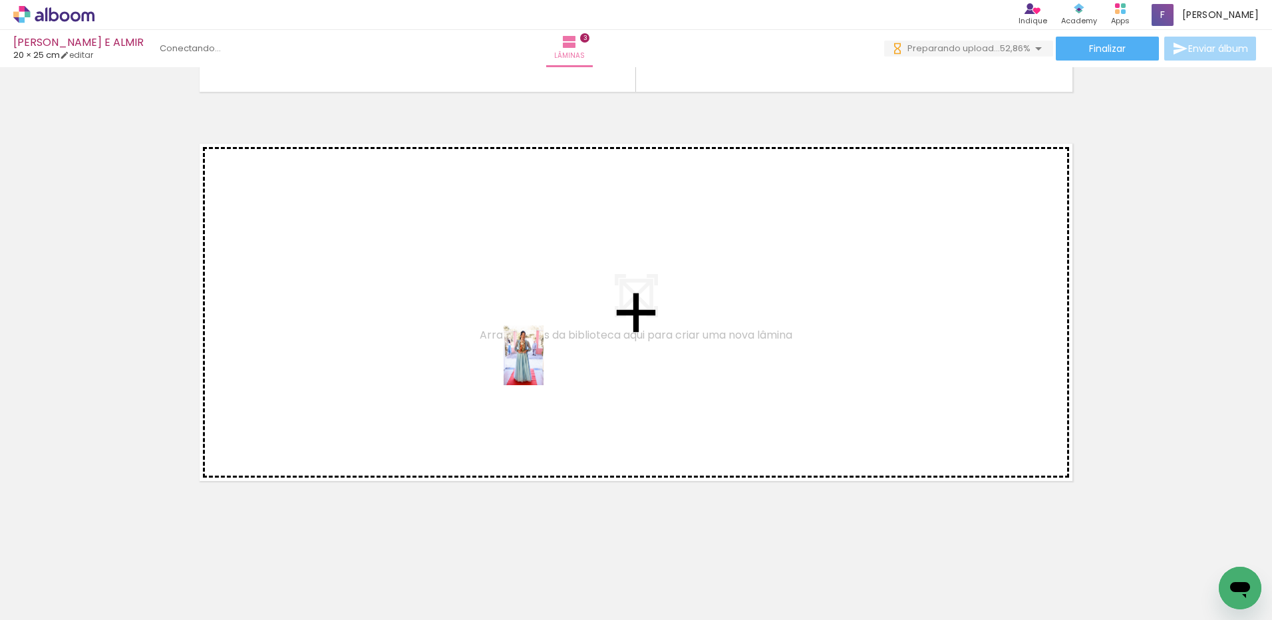
drag, startPoint x: 705, startPoint y: 559, endPoint x: 544, endPoint y: 365, distance: 252.3
click at [544, 365] on quentale-workspace at bounding box center [636, 310] width 1272 height 620
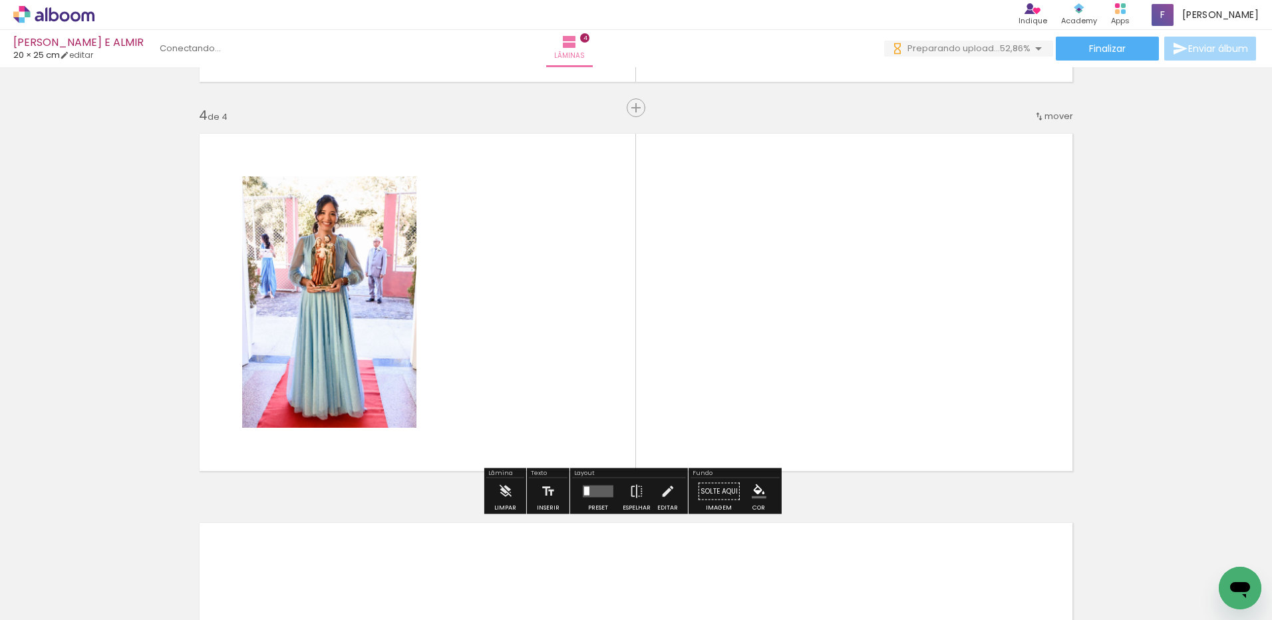
scroll to position [1150, 0]
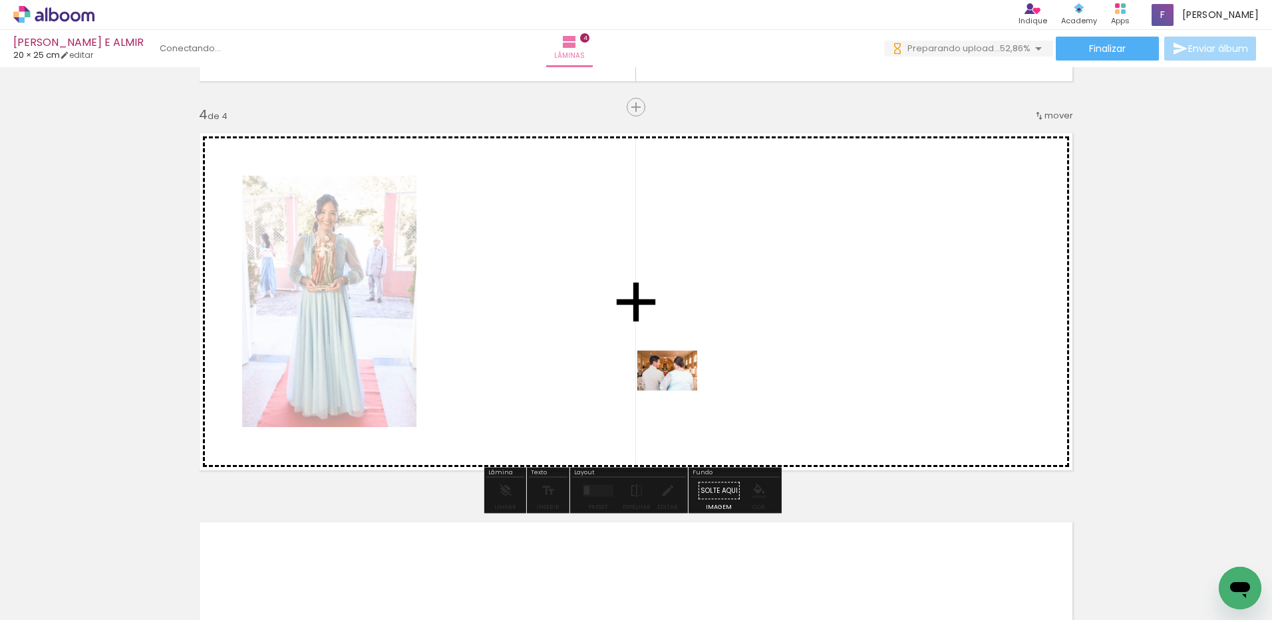
drag, startPoint x: 785, startPoint y: 585, endPoint x: 676, endPoint y: 389, distance: 224.0
click at [676, 389] on quentale-workspace at bounding box center [636, 310] width 1272 height 620
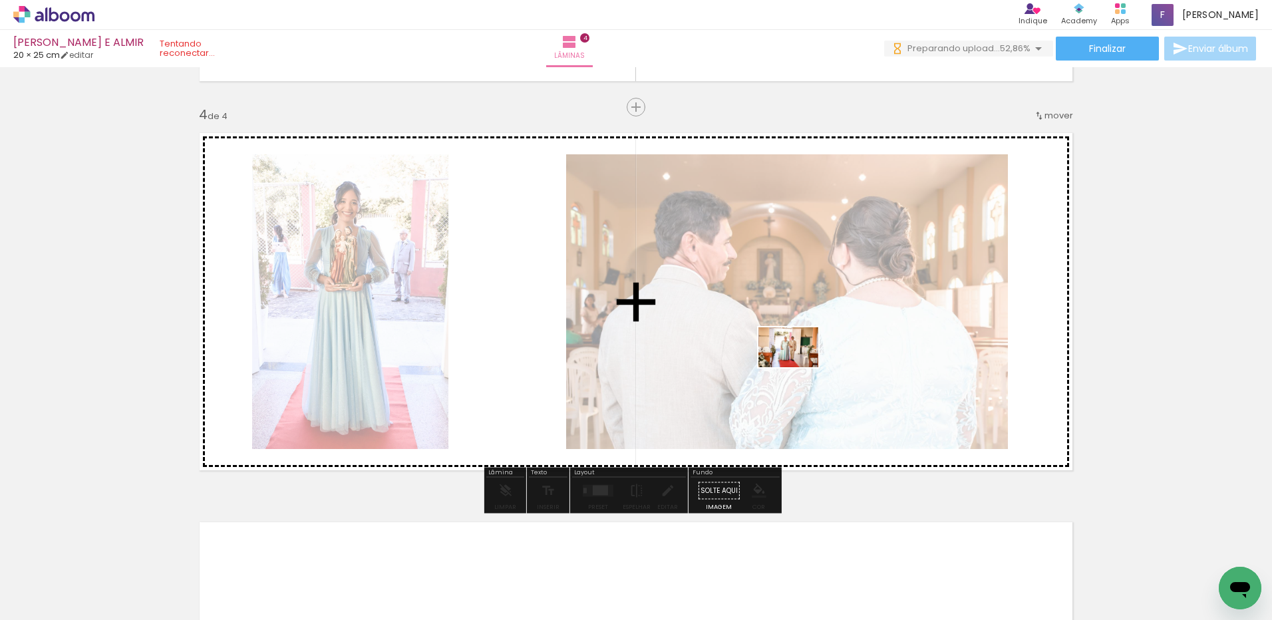
drag, startPoint x: 840, startPoint y: 497, endPoint x: 798, endPoint y: 367, distance: 136.4
click at [798, 367] on quentale-workspace at bounding box center [636, 310] width 1272 height 620
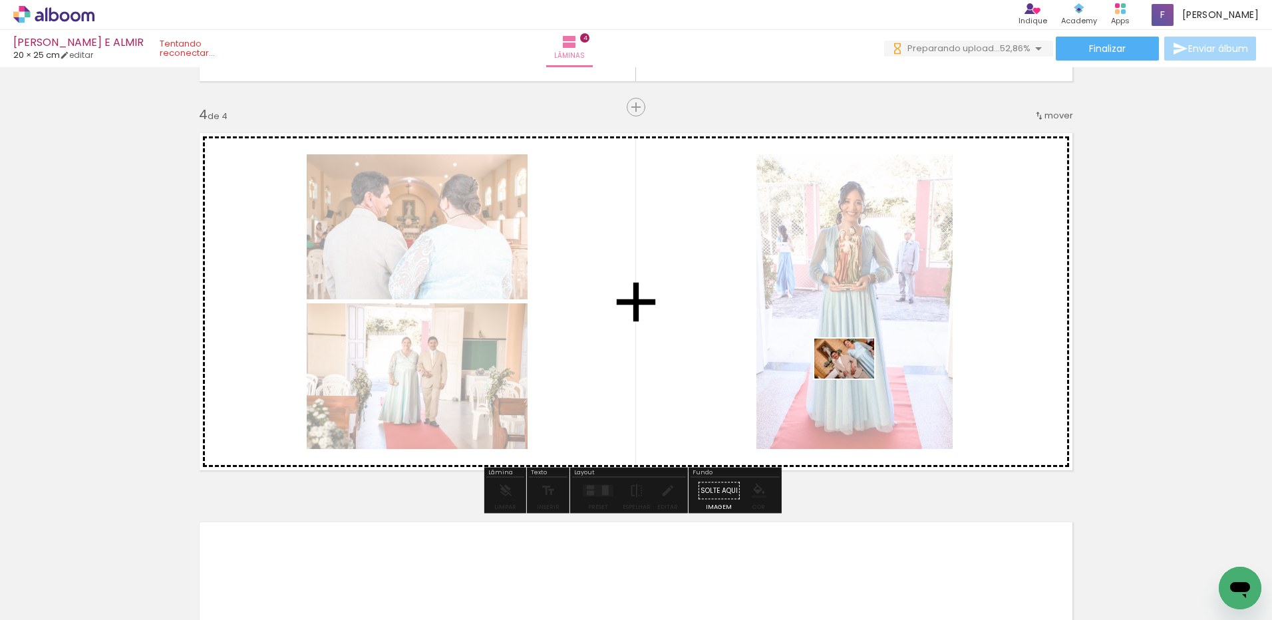
drag, startPoint x: 932, startPoint y: 593, endPoint x: 854, endPoint y: 373, distance: 233.2
click at [852, 373] on quentale-workspace at bounding box center [636, 310] width 1272 height 620
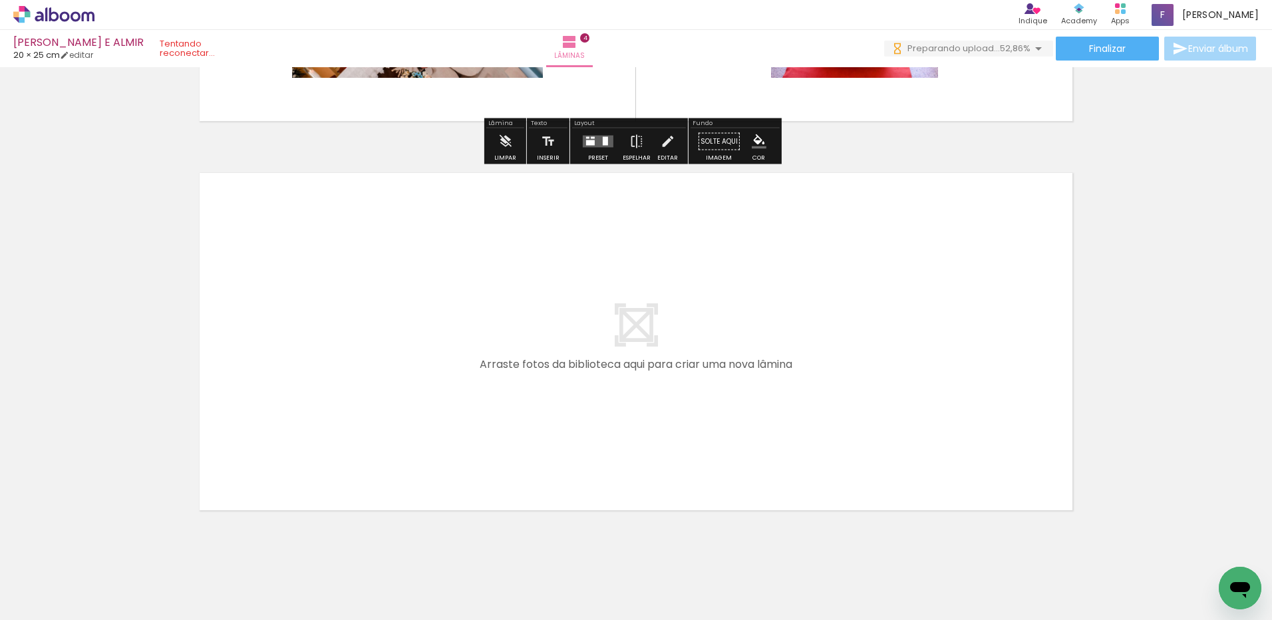
scroll to position [1528, 0]
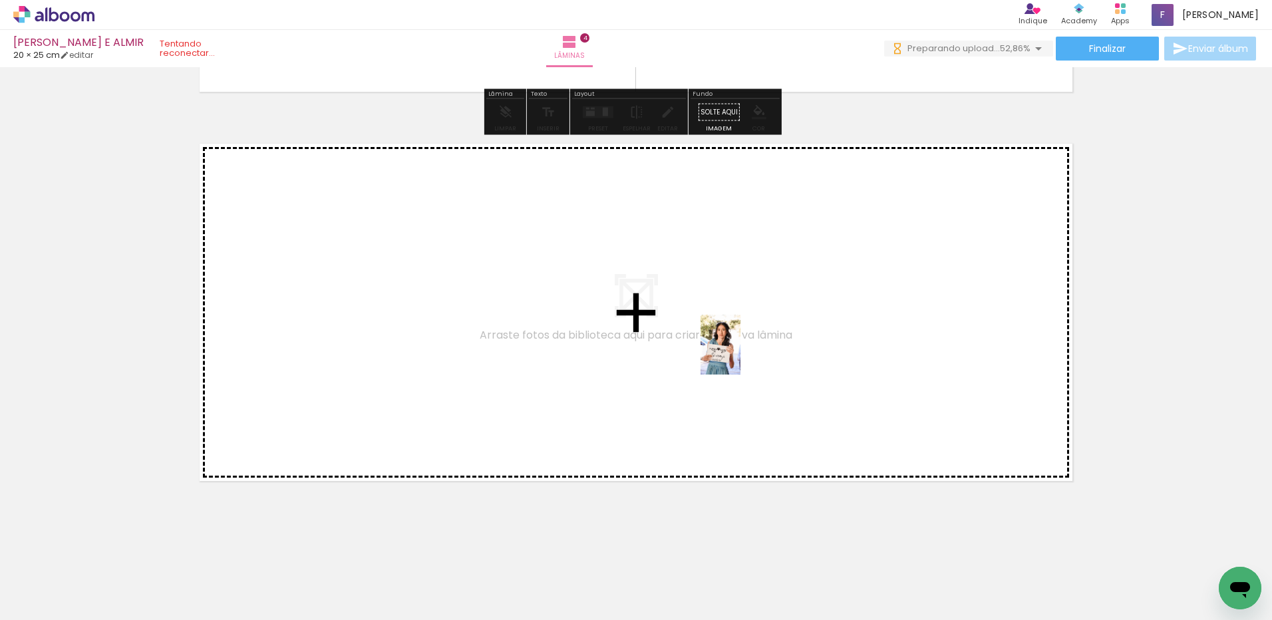
drag, startPoint x: 1007, startPoint y: 582, endPoint x: 741, endPoint y: 355, distance: 349.8
click at [741, 355] on quentale-workspace at bounding box center [636, 310] width 1272 height 620
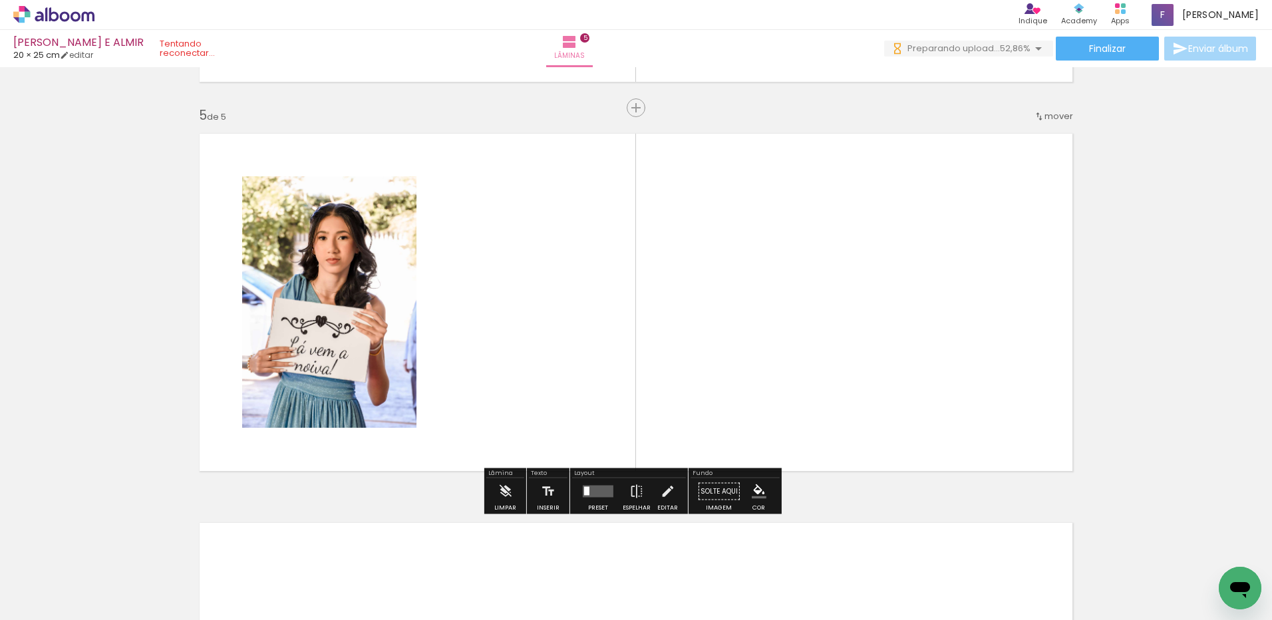
scroll to position [1539, 0]
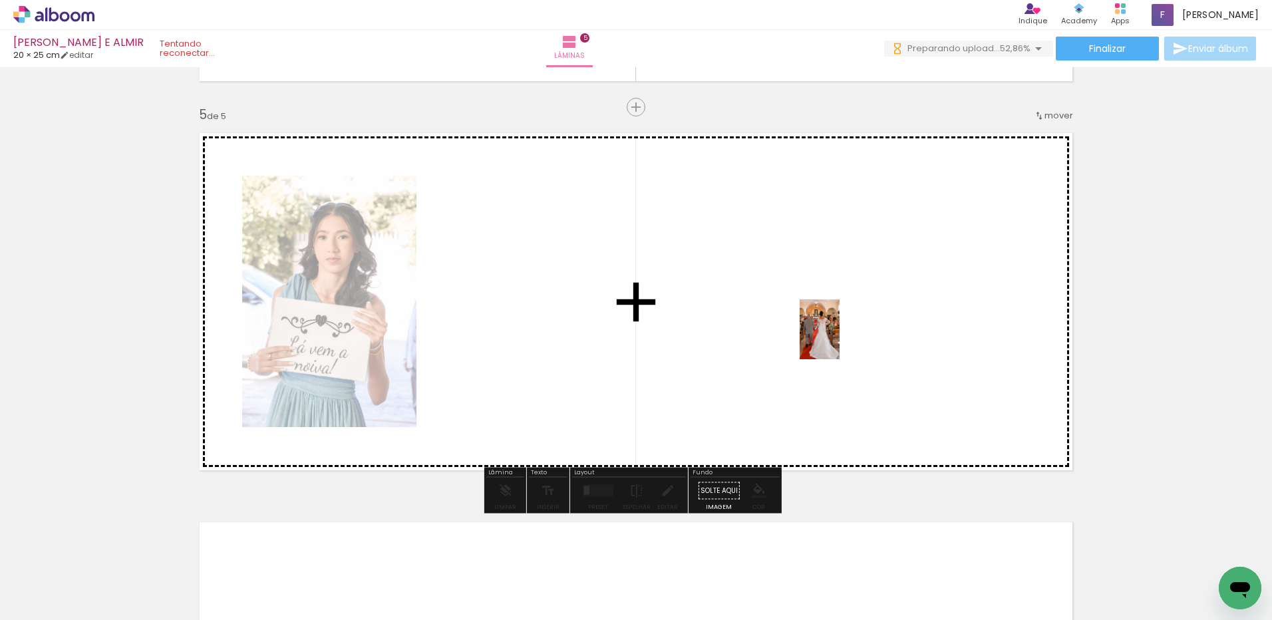
drag, startPoint x: 1083, startPoint y: 582, endPoint x: 840, endPoint y: 339, distance: 343.5
click at [840, 339] on quentale-workspace at bounding box center [636, 310] width 1272 height 620
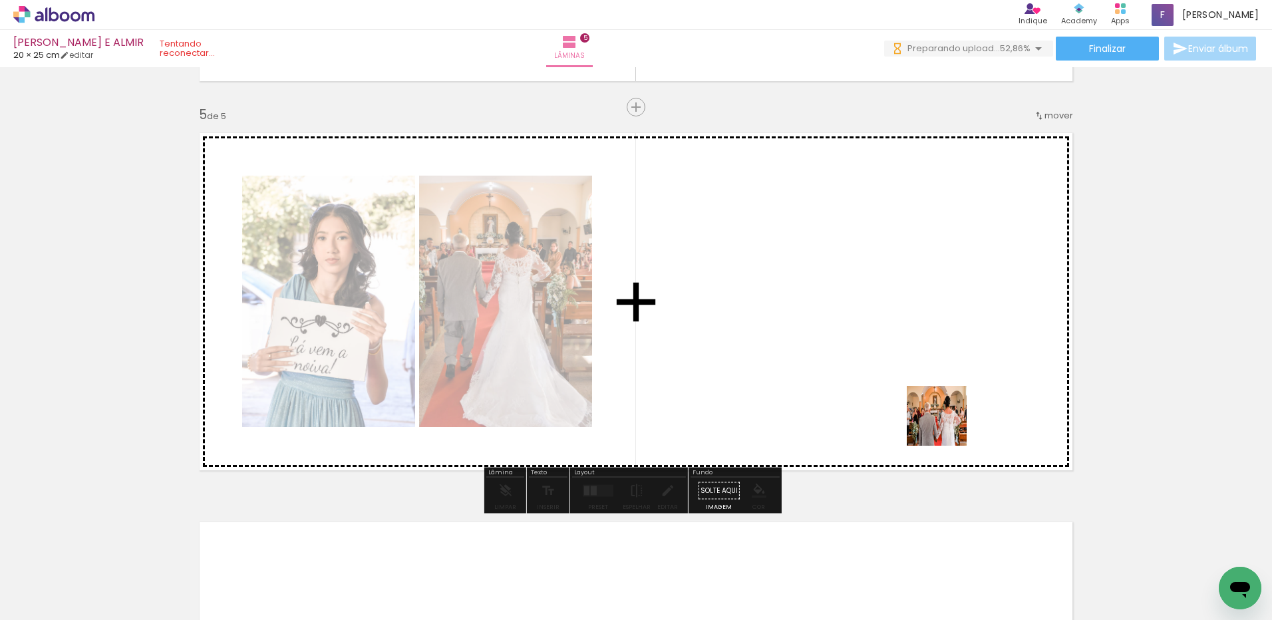
drag, startPoint x: 1171, startPoint y: 578, endPoint x: 820, endPoint y: 324, distance: 432.7
click at [820, 324] on quentale-workspace at bounding box center [636, 310] width 1272 height 620
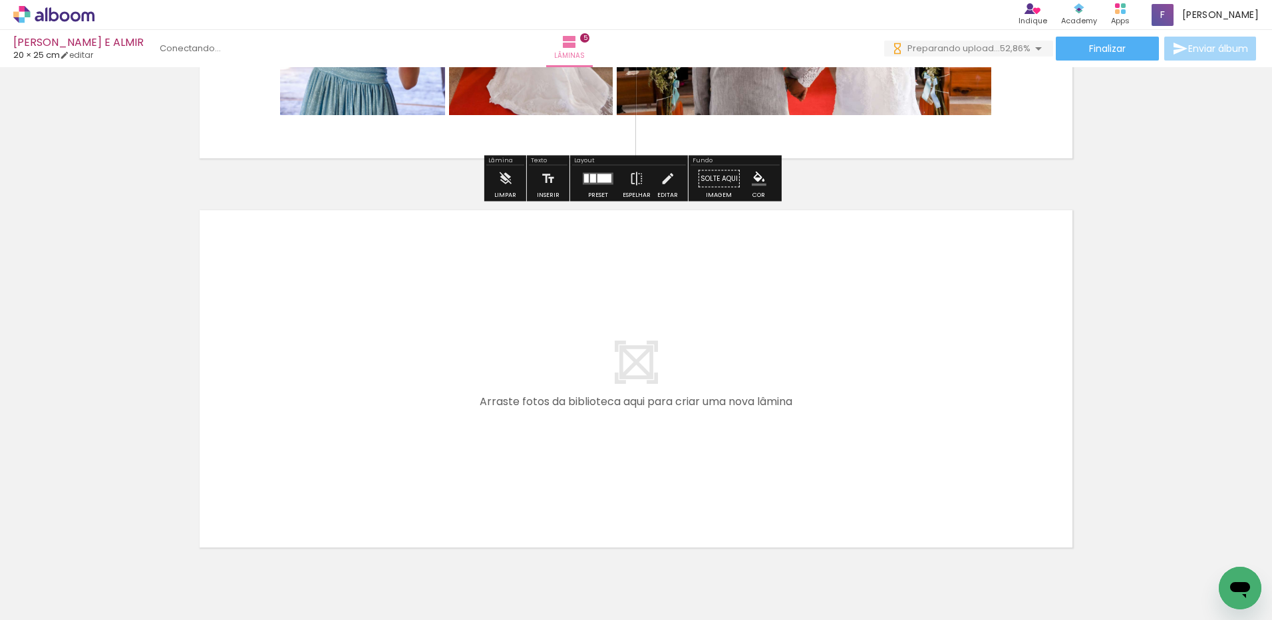
scroll to position [1918, 0]
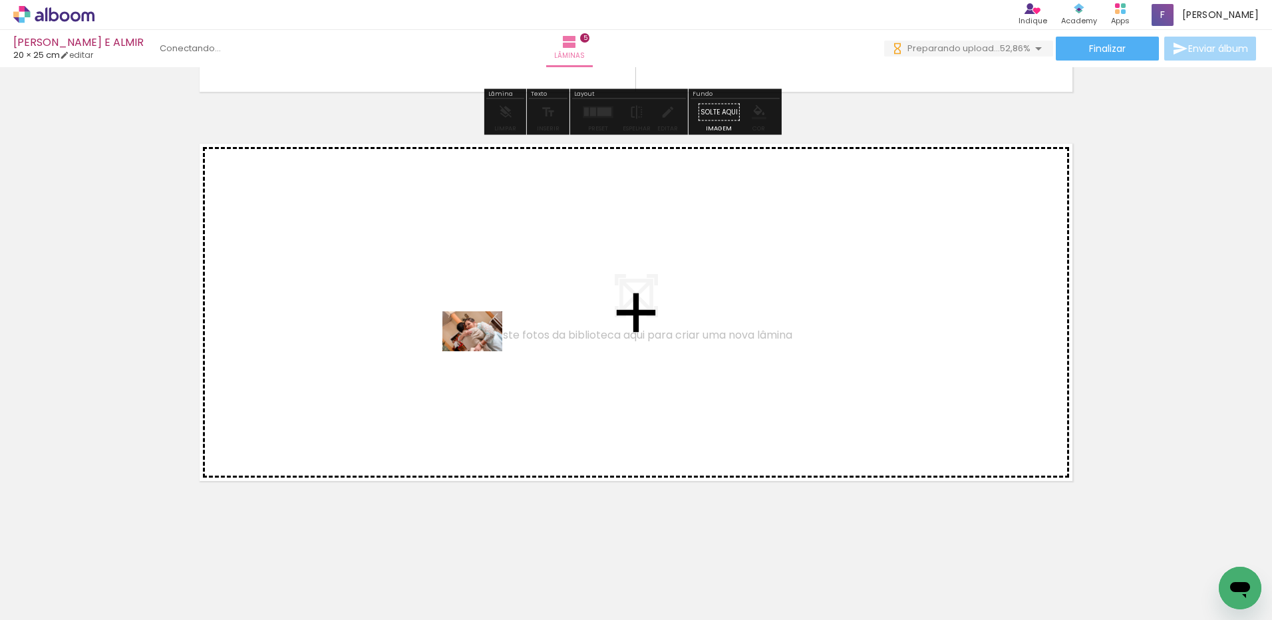
drag, startPoint x: 431, startPoint y: 582, endPoint x: 482, endPoint y: 351, distance: 236.0
click at [482, 351] on quentale-workspace at bounding box center [636, 310] width 1272 height 620
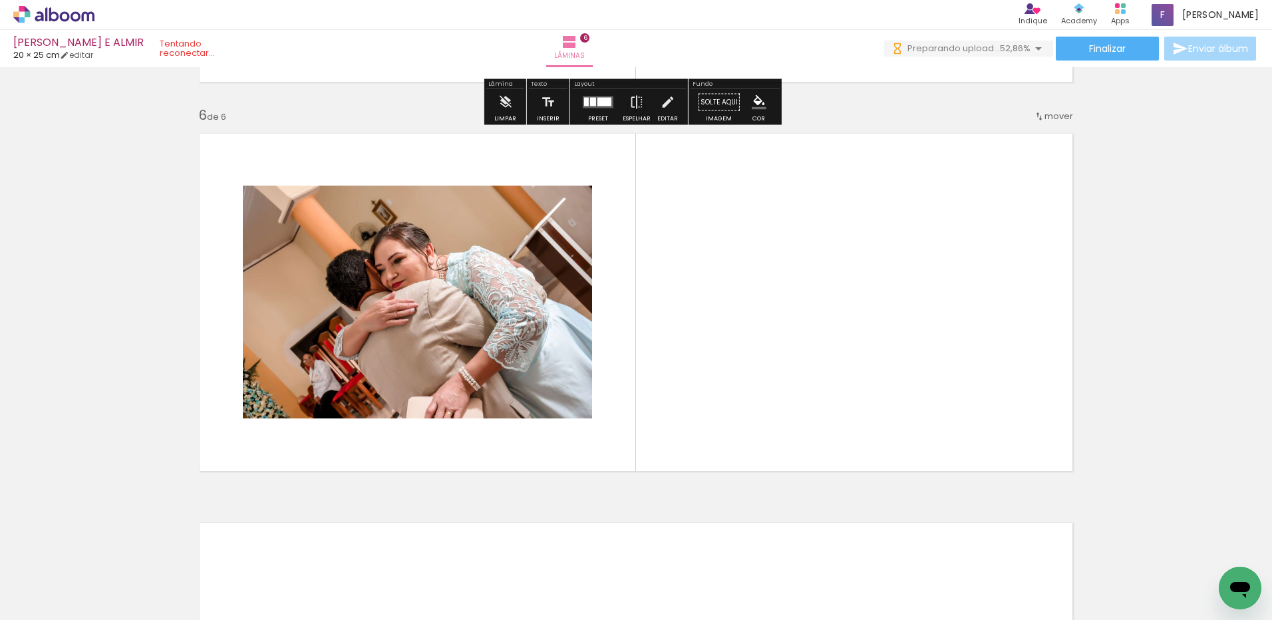
scroll to position [1928, 0]
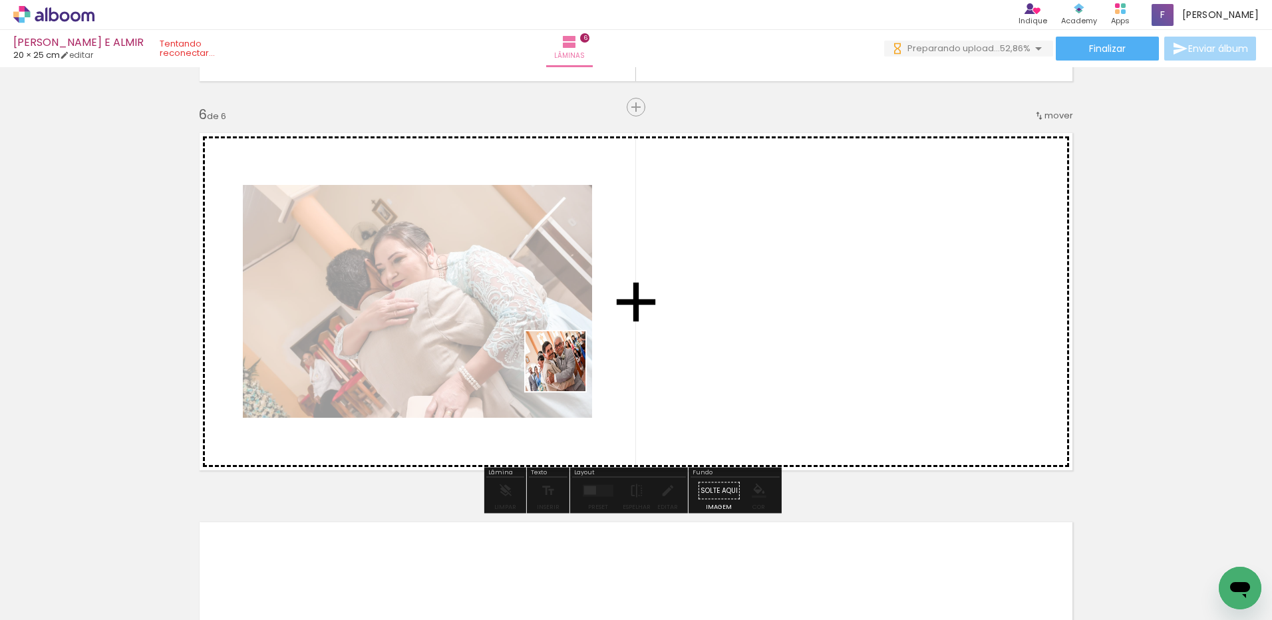
drag, startPoint x: 510, startPoint y: 579, endPoint x: 566, endPoint y: 363, distance: 222.7
click at [566, 363] on quentale-workspace at bounding box center [636, 310] width 1272 height 620
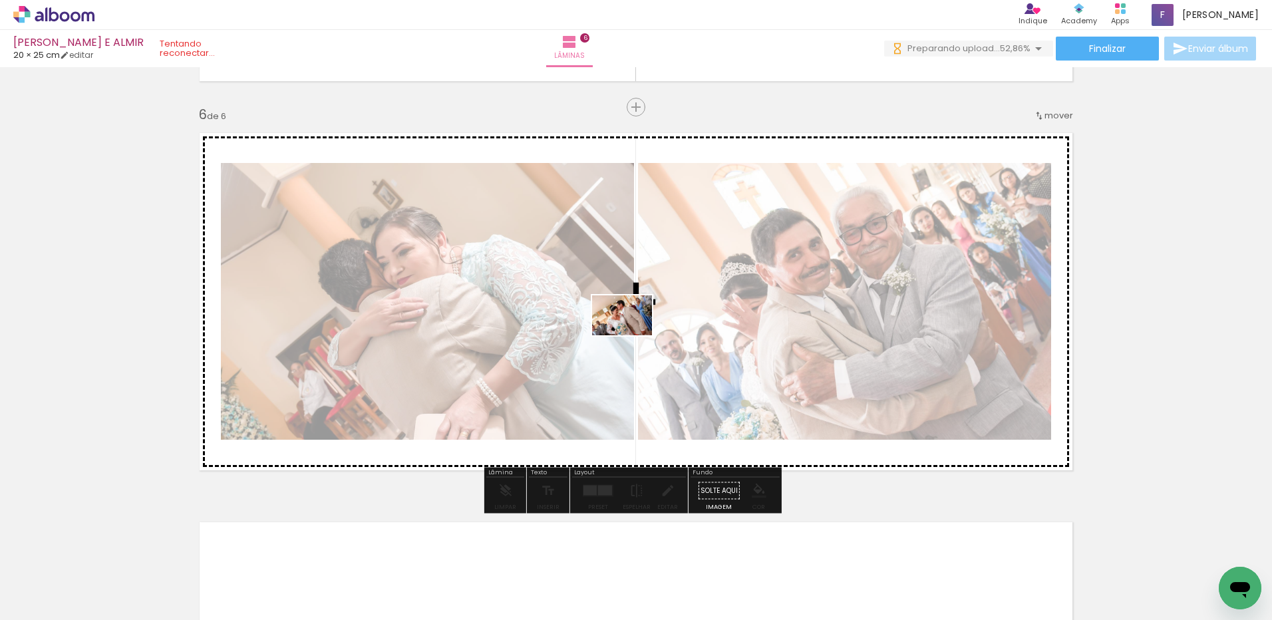
drag, startPoint x: 574, startPoint y: 577, endPoint x: 637, endPoint y: 383, distance: 204.1
click at [631, 335] on quentale-workspace at bounding box center [636, 310] width 1272 height 620
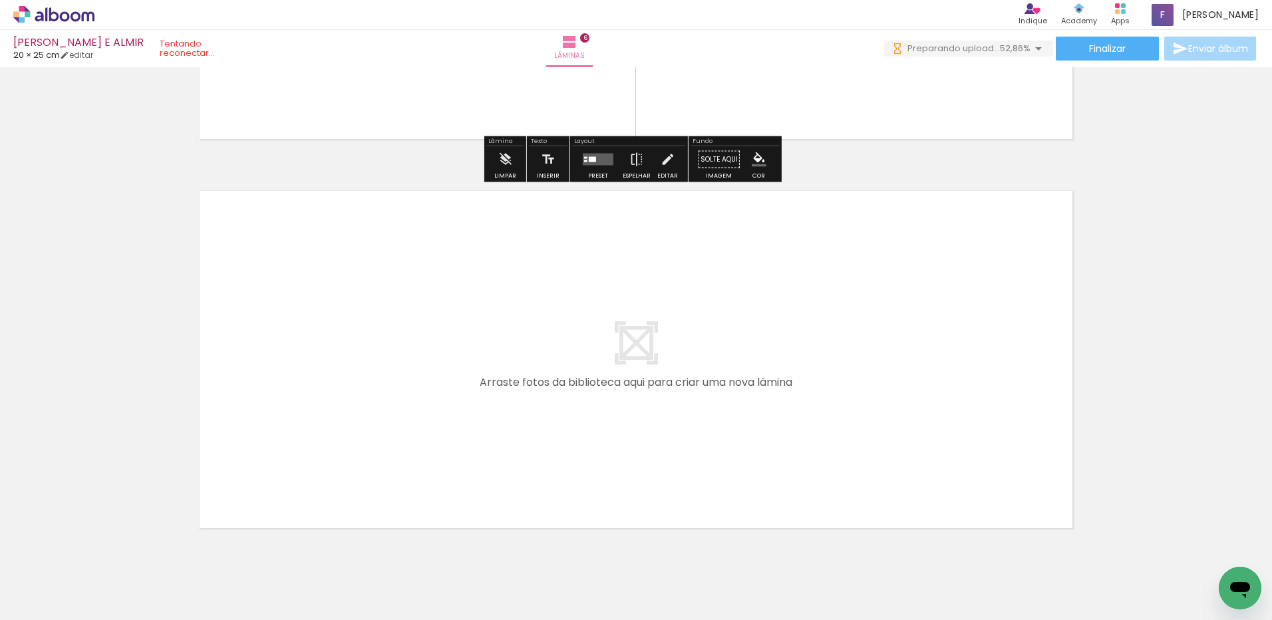
scroll to position [2261, 0]
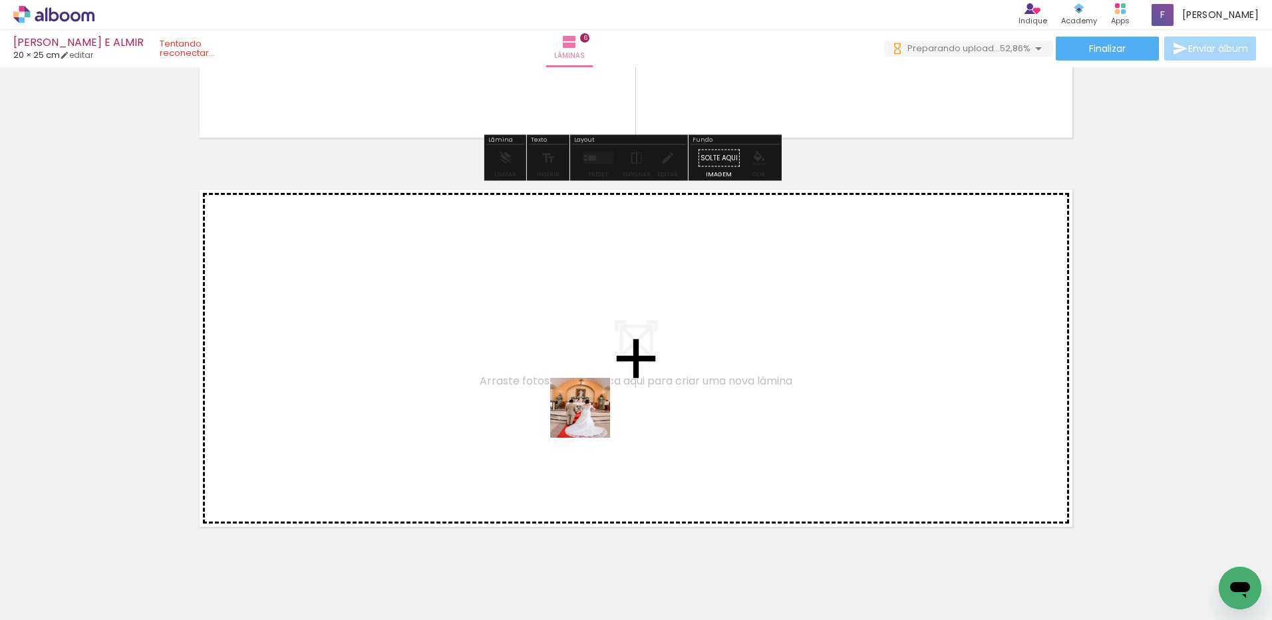
drag, startPoint x: 649, startPoint y: 578, endPoint x: 770, endPoint y: 560, distance: 122.4
click at [588, 409] on quentale-workspace at bounding box center [636, 310] width 1272 height 620
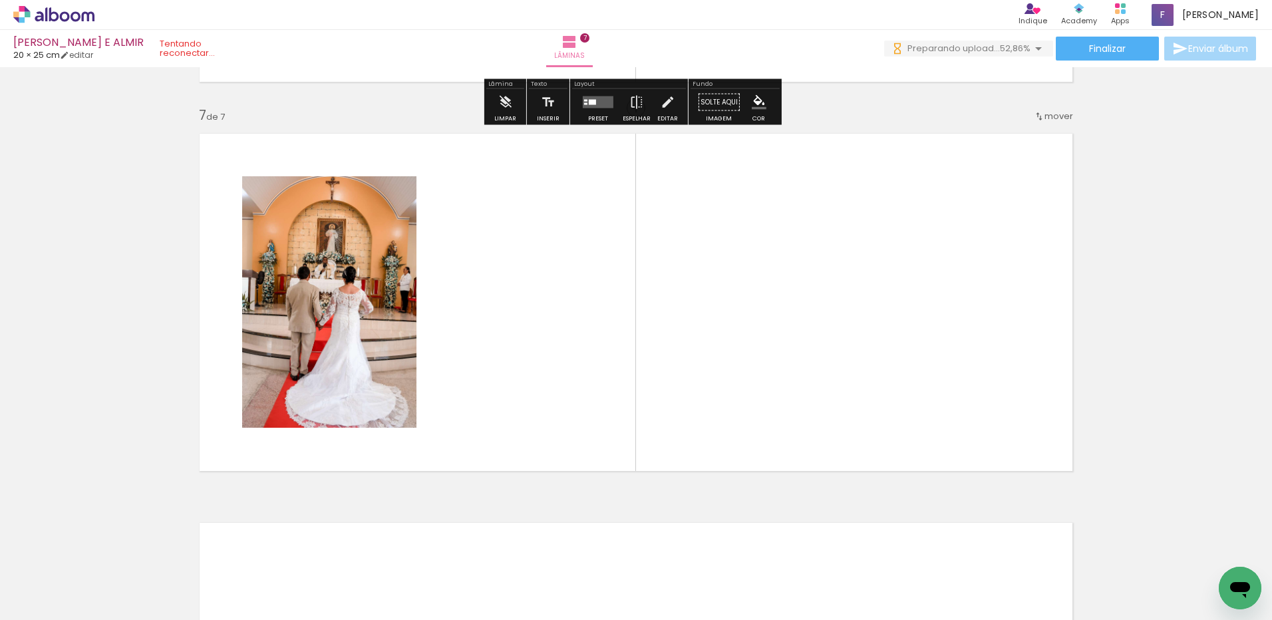
scroll to position [2318, 0]
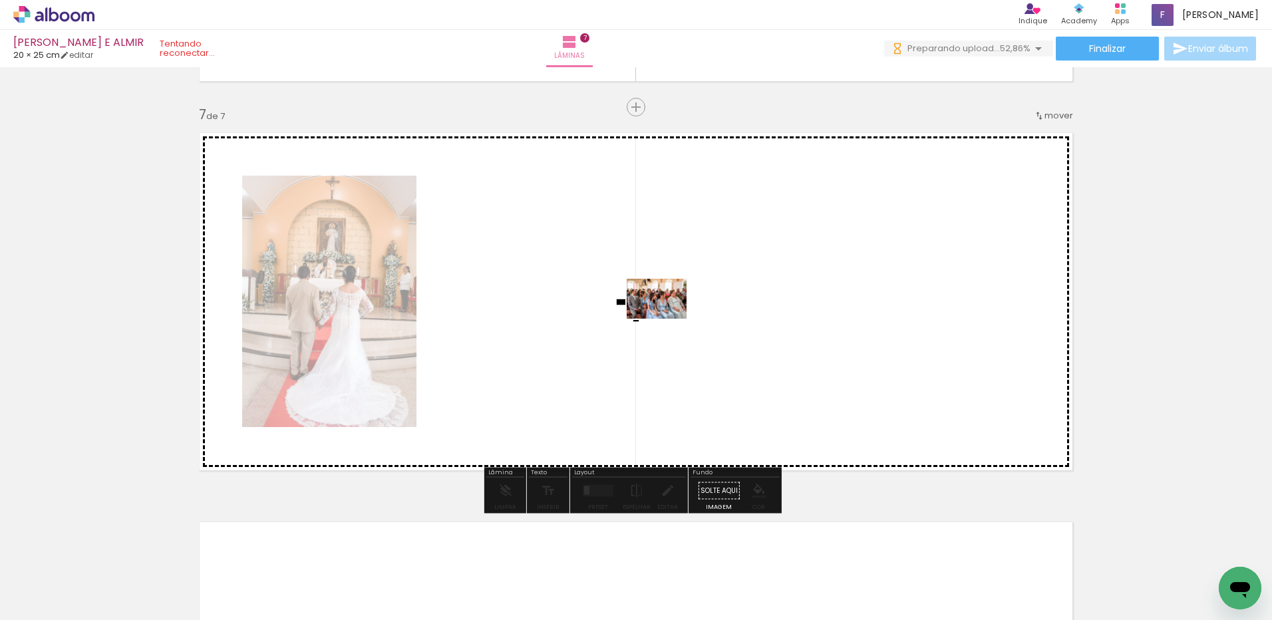
drag, startPoint x: 729, startPoint y: 536, endPoint x: 667, endPoint y: 319, distance: 226.4
click at [667, 319] on quentale-workspace at bounding box center [636, 310] width 1272 height 620
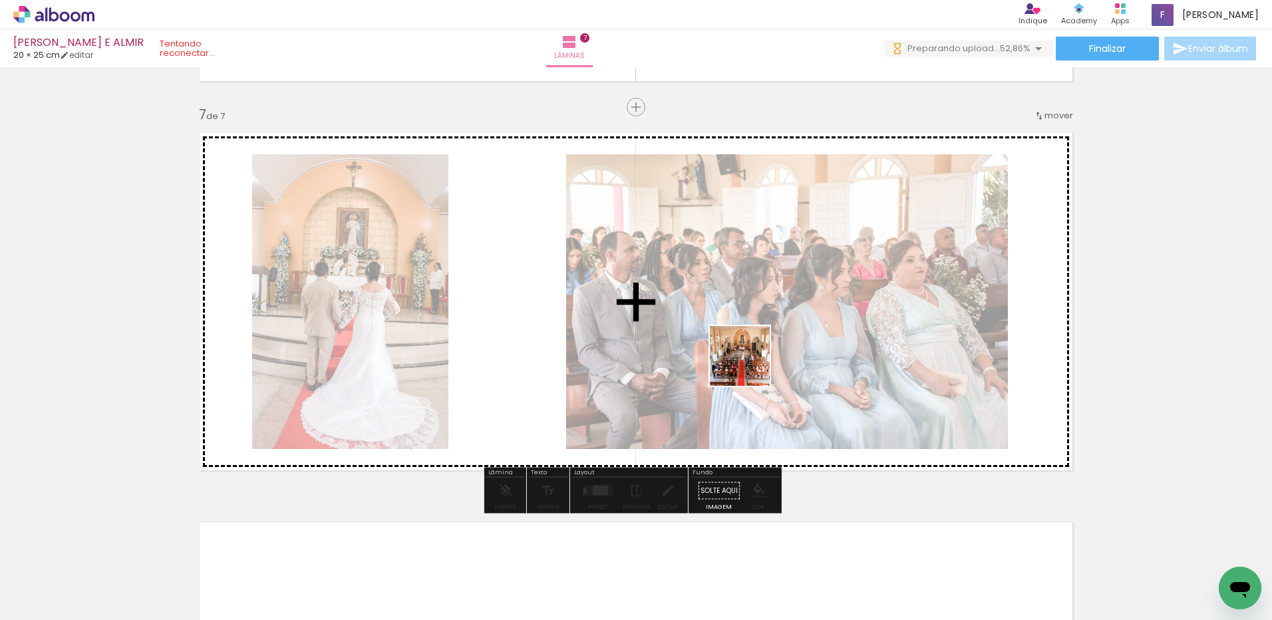
drag, startPoint x: 805, startPoint y: 585, endPoint x: 745, endPoint y: 346, distance: 246.4
click at [745, 346] on quentale-workspace at bounding box center [636, 310] width 1272 height 620
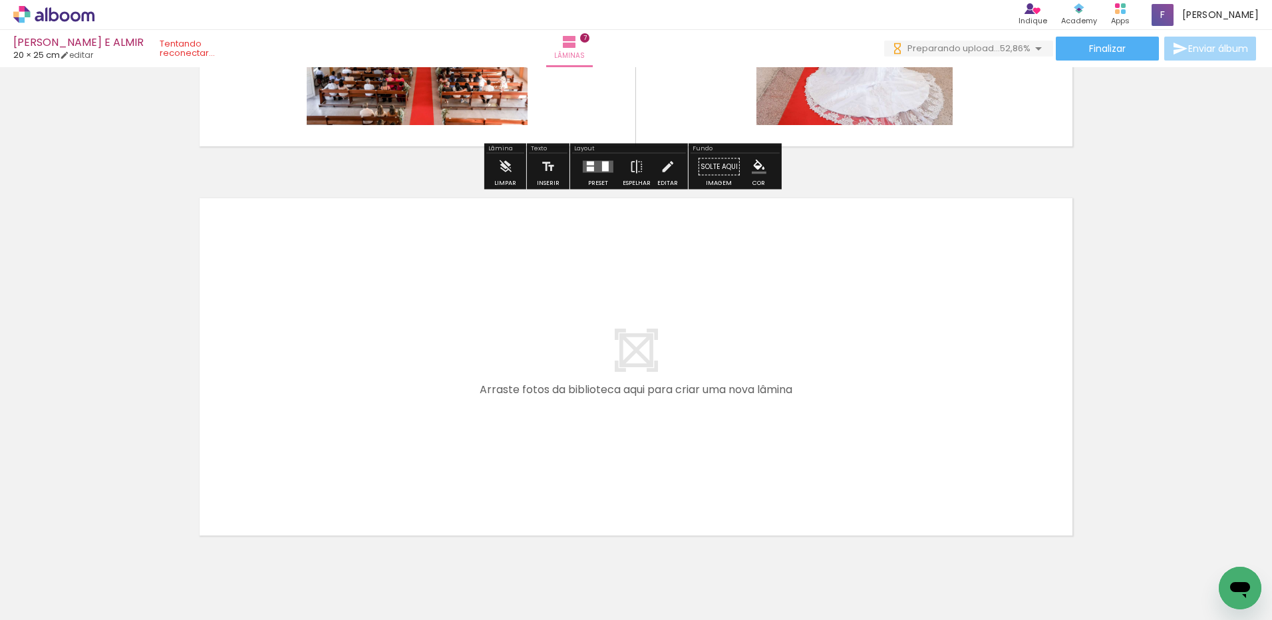
scroll to position [2696, 0]
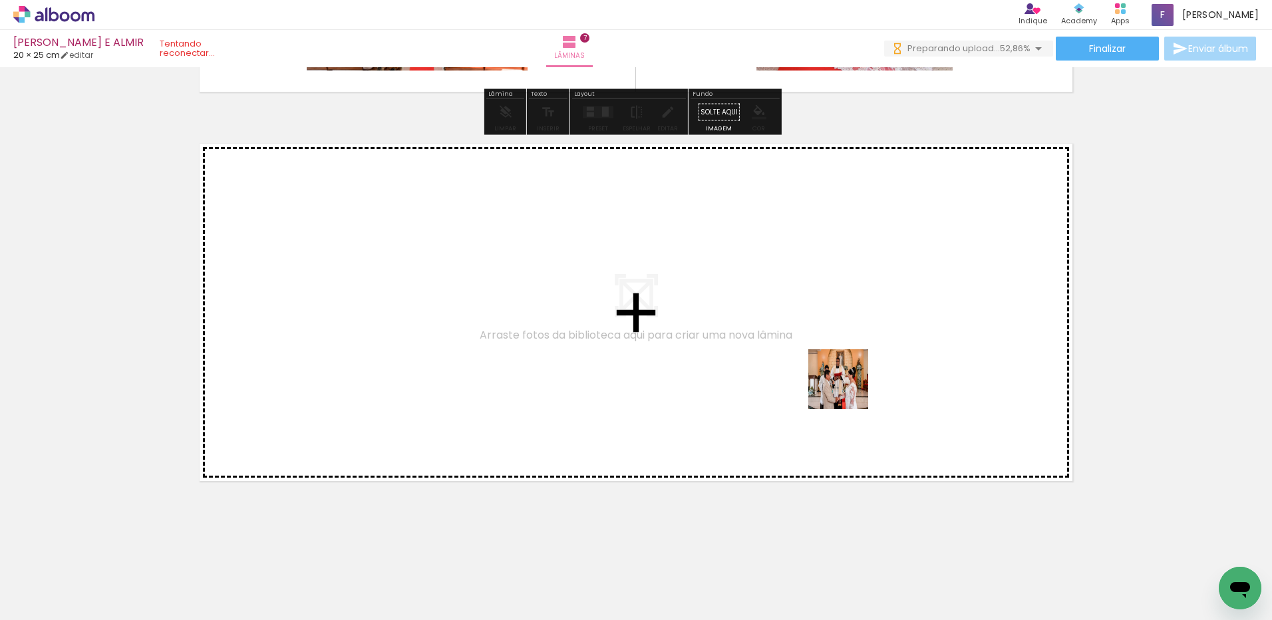
drag, startPoint x: 957, startPoint y: 578, endPoint x: 987, endPoint y: 519, distance: 66.1
click at [816, 337] on quentale-workspace at bounding box center [636, 310] width 1272 height 620
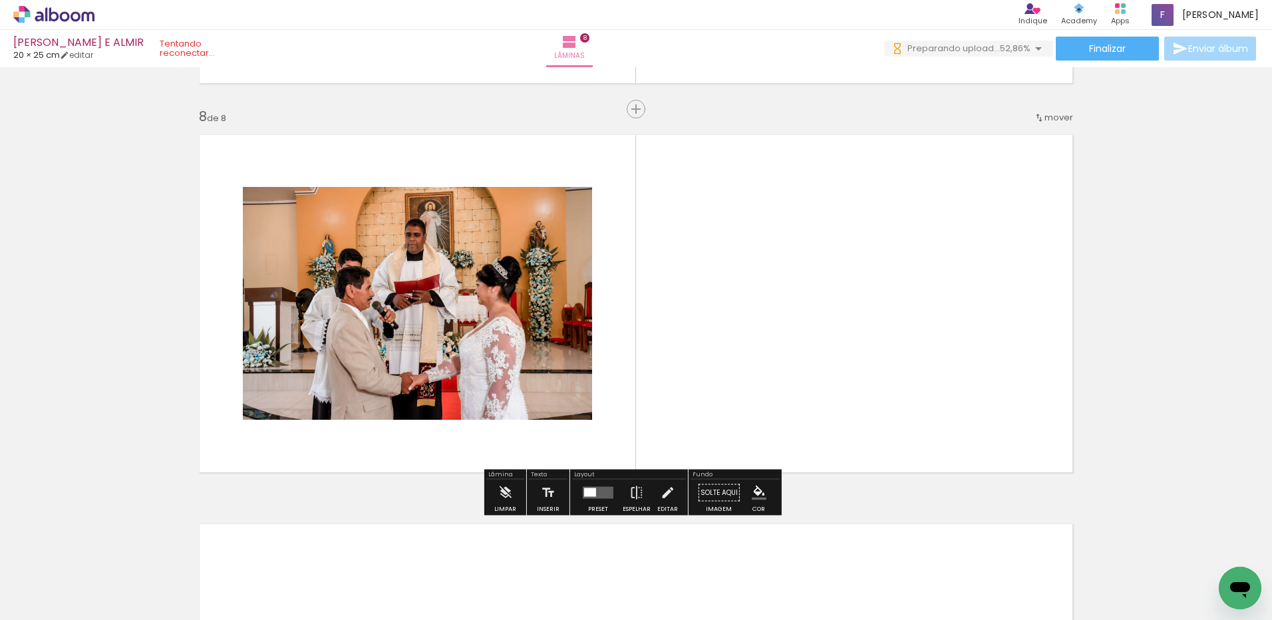
scroll to position [2707, 0]
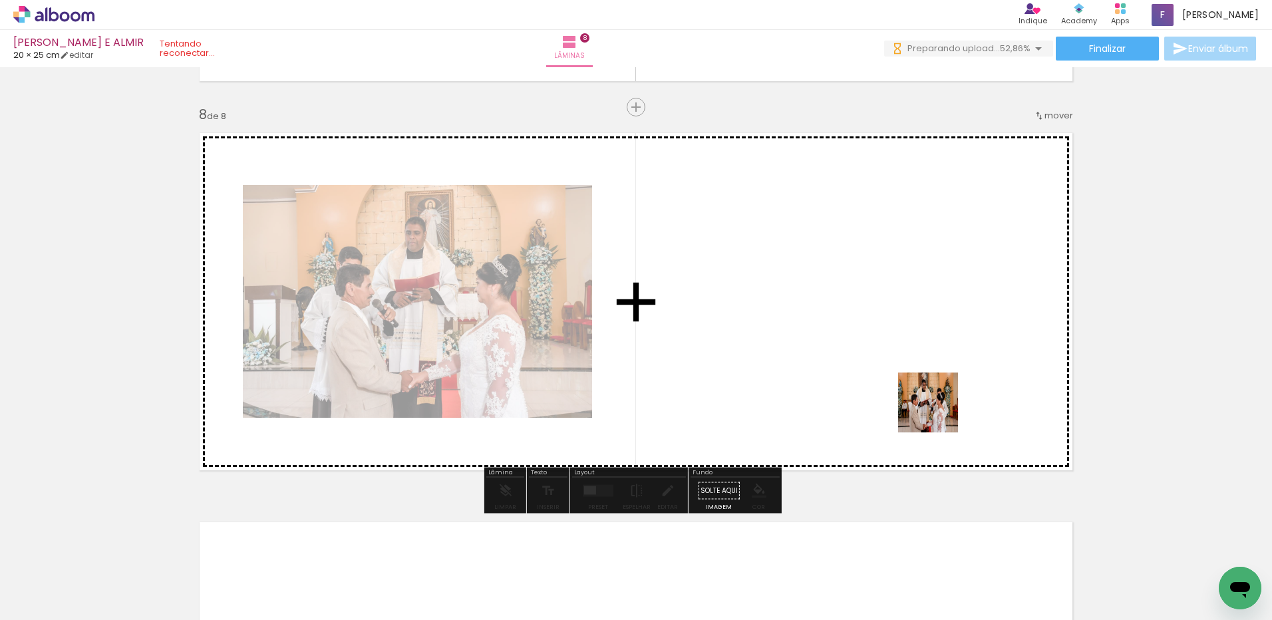
drag, startPoint x: 1031, startPoint y: 583, endPoint x: 814, endPoint y: 323, distance: 339.2
click at [814, 323] on quentale-workspace at bounding box center [636, 310] width 1272 height 620
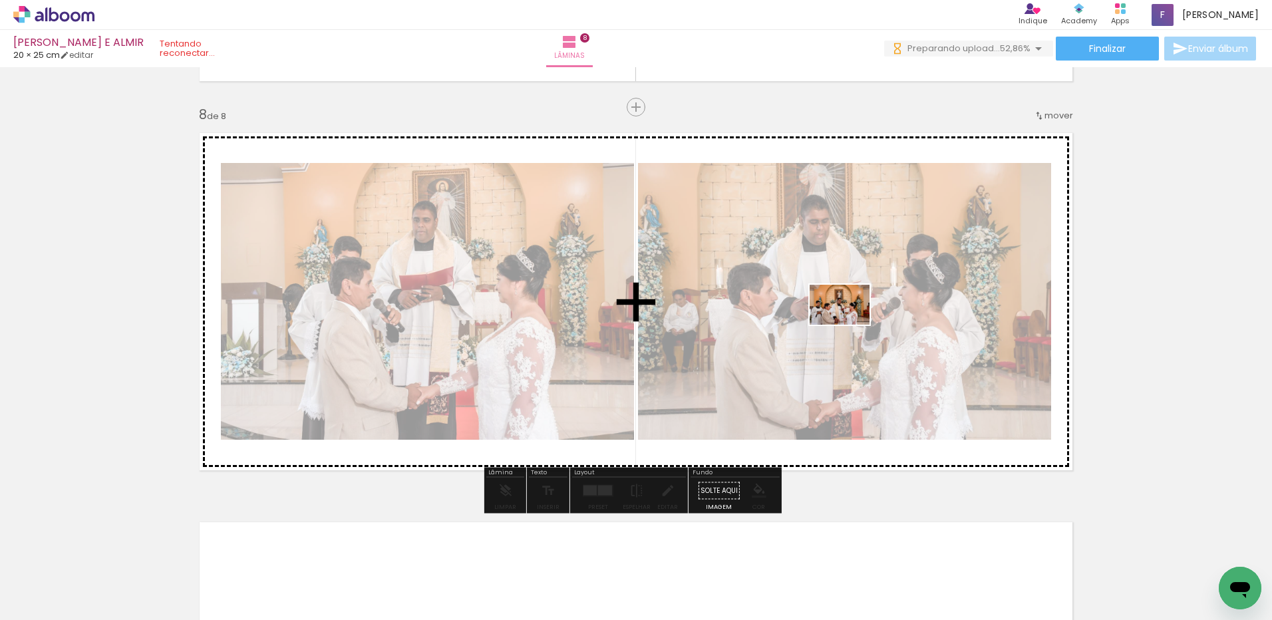
drag, startPoint x: 1181, startPoint y: 583, endPoint x: 818, endPoint y: 377, distance: 416.9
click at [841, 314] on quentale-workspace at bounding box center [636, 310] width 1272 height 620
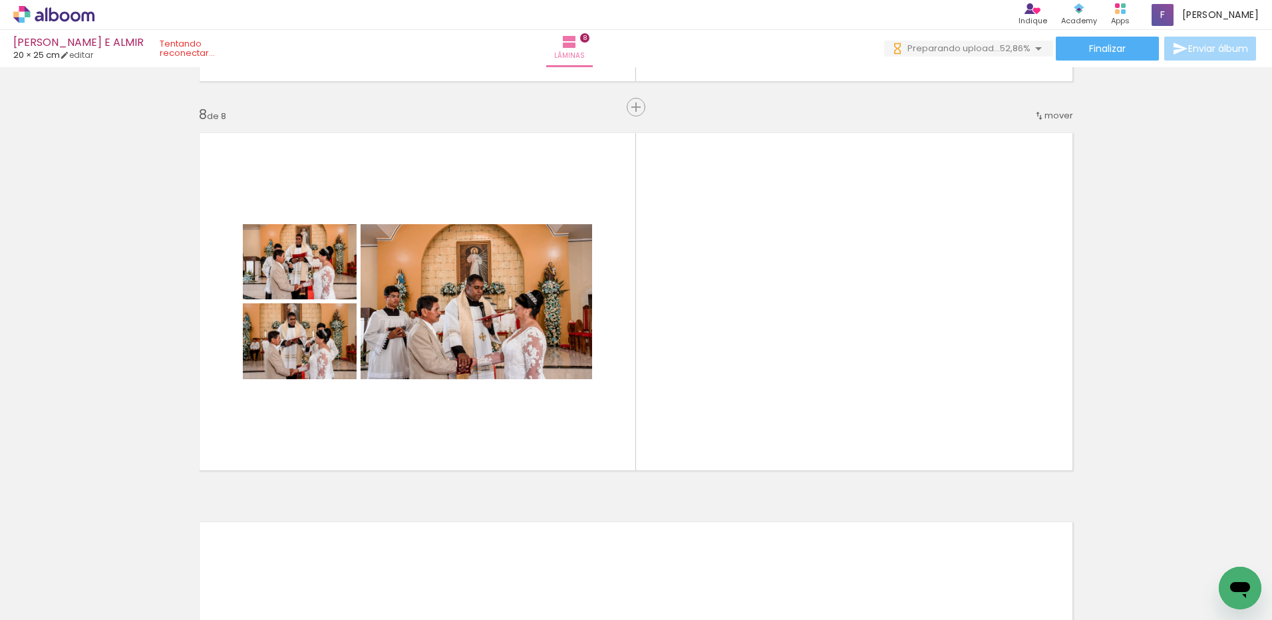
scroll to position [0, 2173]
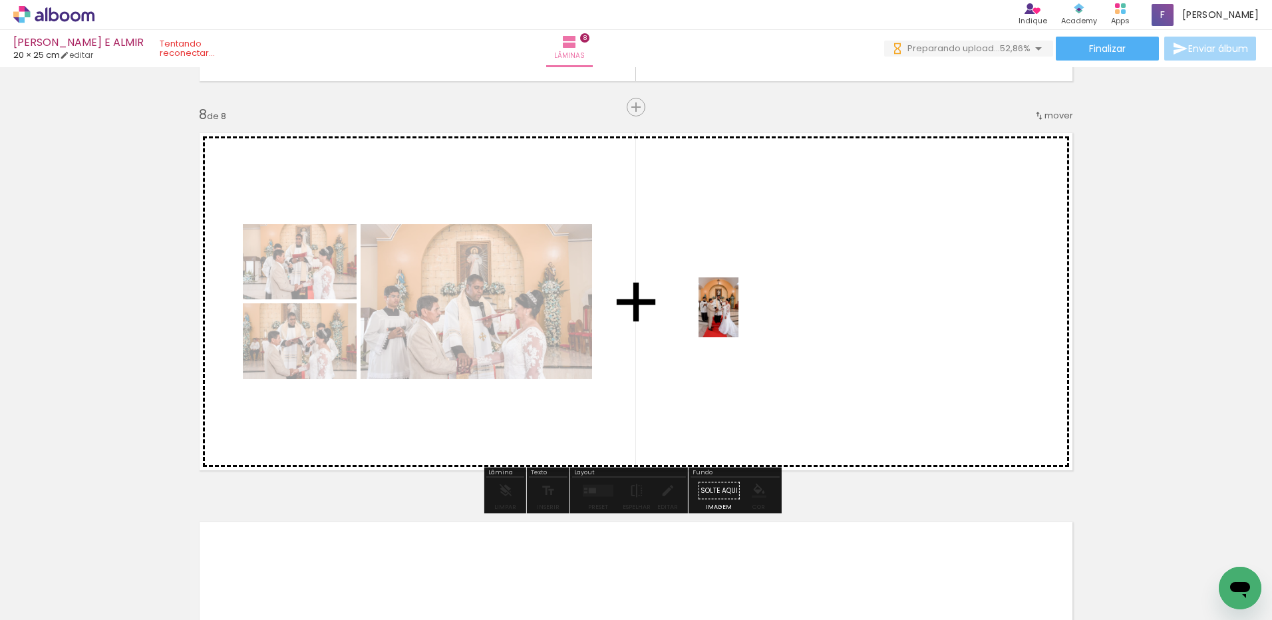
drag, startPoint x: 579, startPoint y: 580, endPoint x: 740, endPoint y: 317, distance: 308.2
click at [740, 317] on quentale-workspace at bounding box center [636, 310] width 1272 height 620
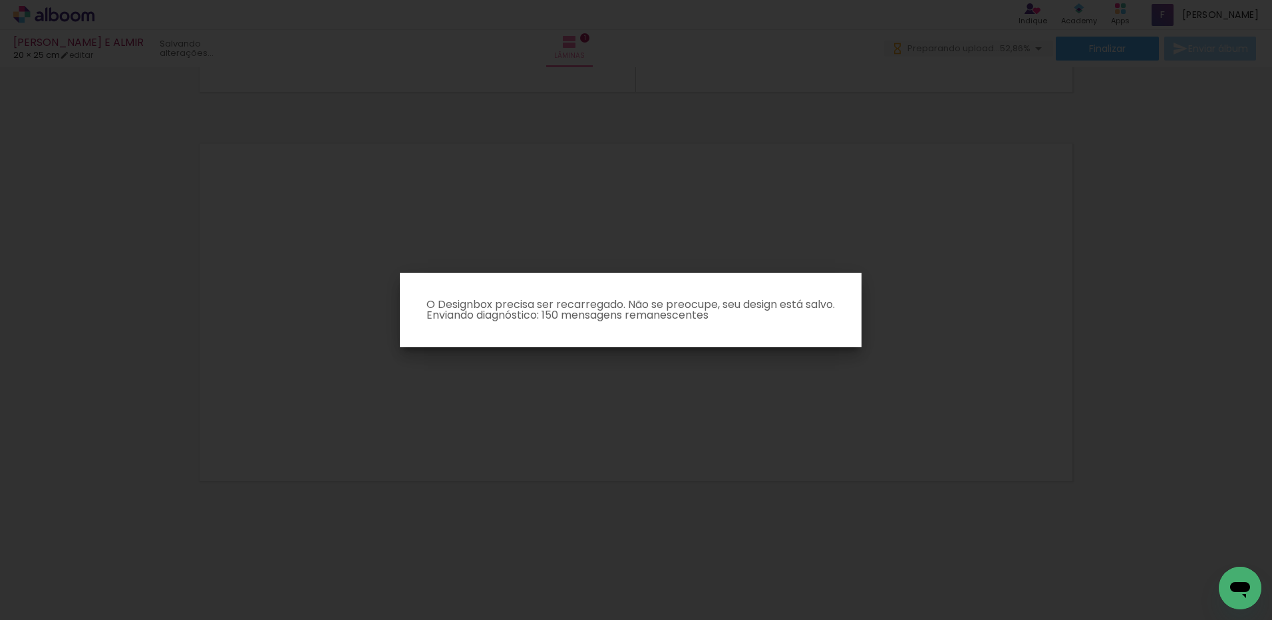
scroll to position [248, 0]
